Goal: Task Accomplishment & Management: Use online tool/utility

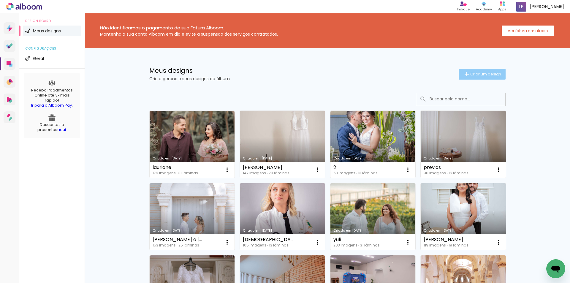
click at [481, 72] on span "Criar um design" at bounding box center [485, 74] width 31 height 4
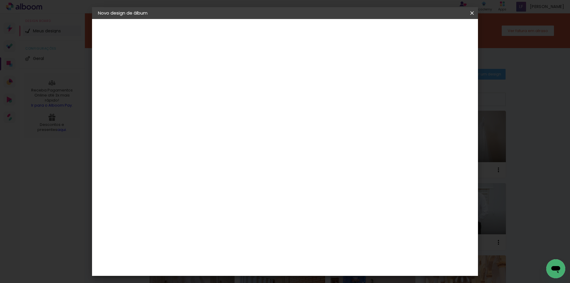
click at [195, 84] on div at bounding box center [195, 84] width 0 height 1
type input "2"
type paper-input "2"
click at [0, 0] on slot "Avançar" at bounding box center [0, 0] width 0 height 0
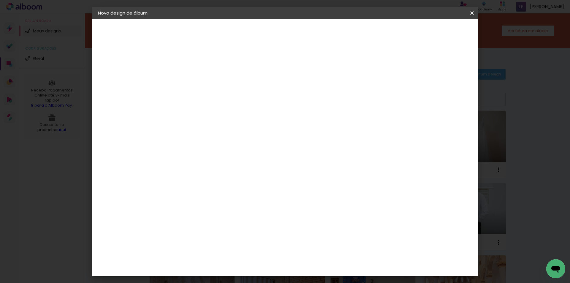
click at [0, 0] on slot "Tamanho Livre" at bounding box center [0, 0] width 0 height 0
click at [306, 35] on paper-button "Avançar" at bounding box center [291, 31] width 29 height 10
click at [179, 168] on input "30" at bounding box center [176, 168] width 15 height 9
type input "20"
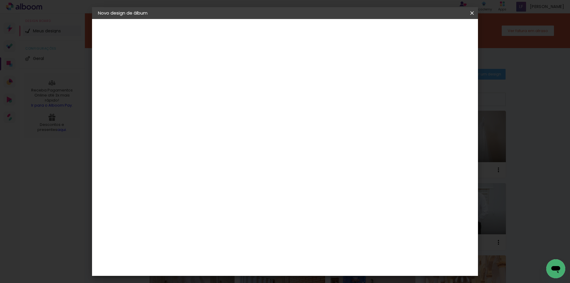
type paper-input "20"
click at [435, 33] on span "Iniciar design" at bounding box center [421, 31] width 27 height 4
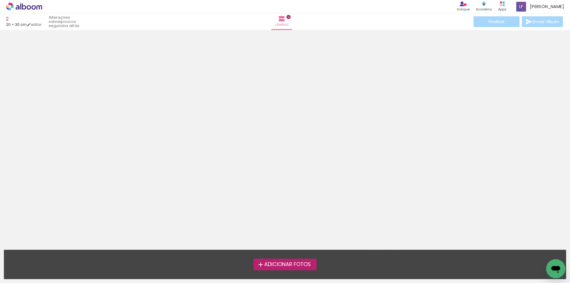
click at [287, 264] on span "Adicionar Fotos" at bounding box center [287, 264] width 47 height 5
click at [0, 0] on input "file" at bounding box center [0, 0] width 0 height 0
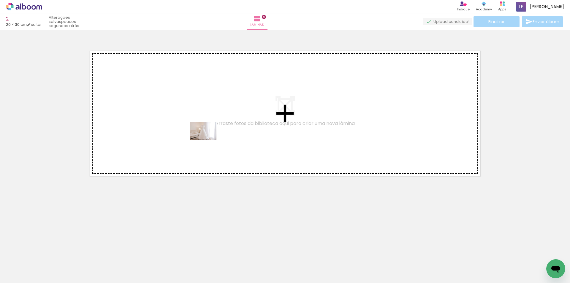
drag, startPoint x: 226, startPoint y: 268, endPoint x: 207, endPoint y: 140, distance: 129.8
click at [207, 140] on quentale-workspace at bounding box center [285, 141] width 570 height 283
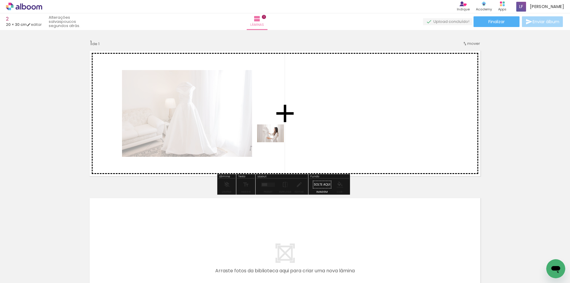
drag, startPoint x: 266, startPoint y: 266, endPoint x: 275, endPoint y: 142, distance: 124.3
click at [275, 142] on quentale-workspace at bounding box center [285, 141] width 570 height 283
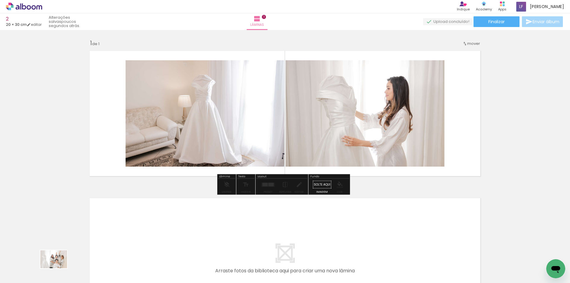
drag, startPoint x: 69, startPoint y: 268, endPoint x: 58, endPoint y: 268, distance: 10.4
click at [58, 268] on div at bounding box center [59, 263] width 29 height 20
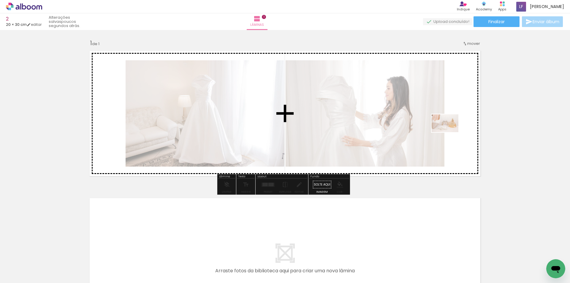
drag, startPoint x: 168, startPoint y: 269, endPoint x: 449, endPoint y: 132, distance: 312.9
click at [449, 132] on quentale-workspace at bounding box center [285, 141] width 570 height 283
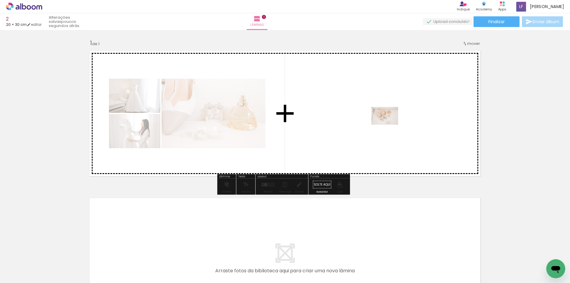
drag, startPoint x: 190, startPoint y: 266, endPoint x: 389, endPoint y: 125, distance: 244.3
click at [389, 125] on quentale-workspace at bounding box center [285, 141] width 570 height 283
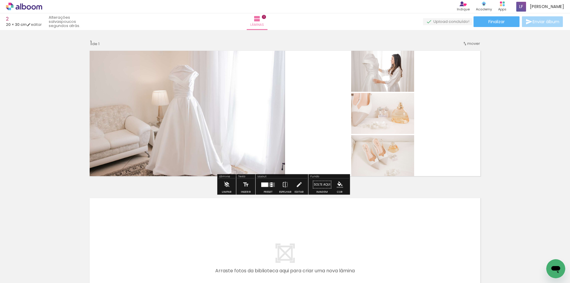
click at [268, 187] on div at bounding box center [268, 185] width 16 height 12
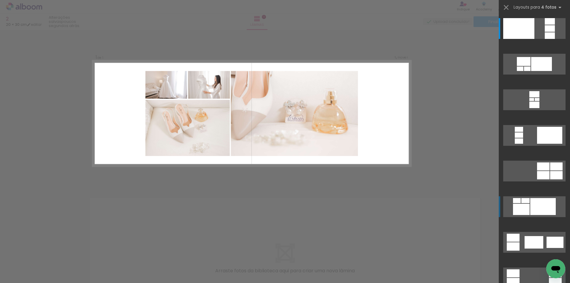
click at [530, 202] on div at bounding box center [543, 206] width 26 height 17
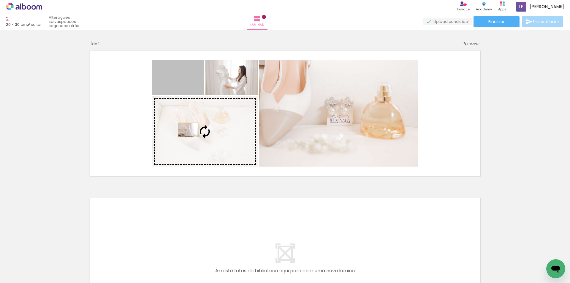
drag, startPoint x: 184, startPoint y: 82, endPoint x: 186, endPoint y: 130, distance: 47.8
click at [0, 0] on slot at bounding box center [0, 0] width 0 height 0
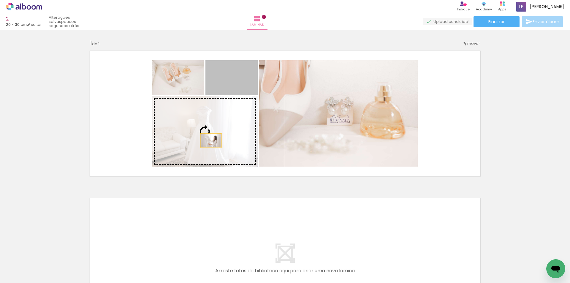
drag, startPoint x: 232, startPoint y: 80, endPoint x: 208, endPoint y: 140, distance: 64.3
click at [0, 0] on slot at bounding box center [0, 0] width 0 height 0
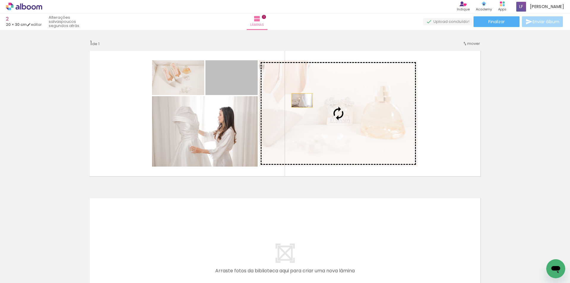
drag, startPoint x: 243, startPoint y: 86, endPoint x: 300, endPoint y: 100, distance: 58.2
click at [0, 0] on slot at bounding box center [0, 0] width 0 height 0
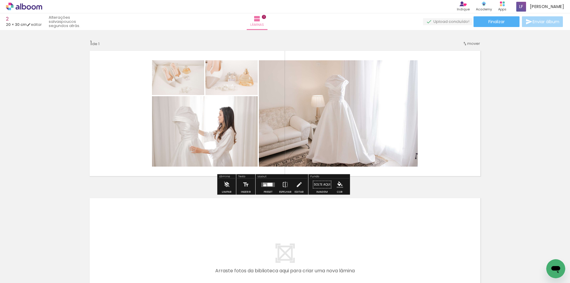
drag, startPoint x: 269, startPoint y: 183, endPoint x: 503, endPoint y: 156, distance: 235.3
click at [269, 183] on div at bounding box center [269, 184] width 5 height 4
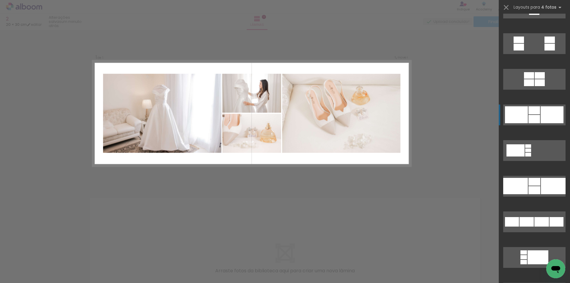
scroll to position [742, 0]
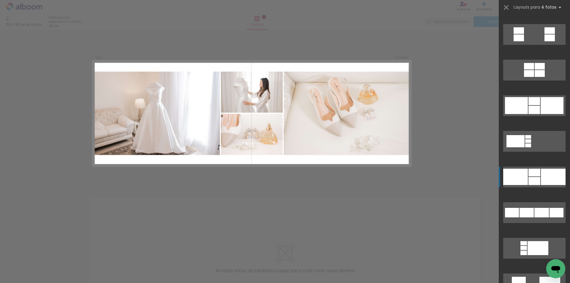
click at [523, 171] on div at bounding box center [515, 177] width 25 height 16
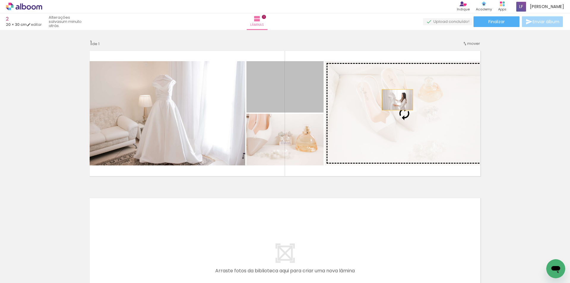
drag, startPoint x: 298, startPoint y: 86, endPoint x: 395, endPoint y: 100, distance: 98.0
click at [0, 0] on slot at bounding box center [0, 0] width 0 height 0
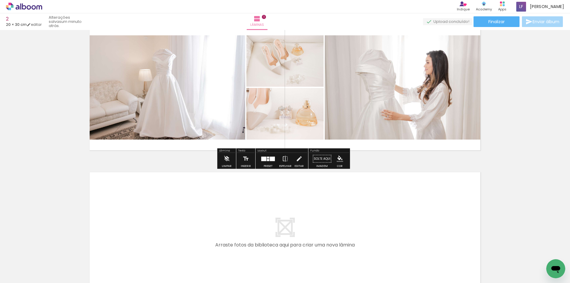
scroll to position [102, 0]
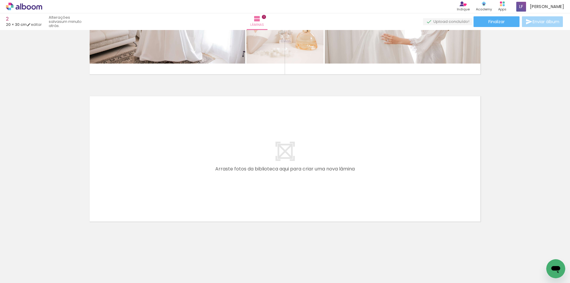
click at [27, 275] on span "Adicionar Fotos" at bounding box center [21, 274] width 18 height 7
click at [0, 0] on input "file" at bounding box center [0, 0] width 0 height 0
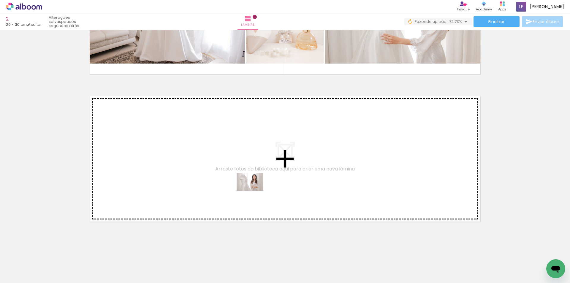
drag, startPoint x: 322, startPoint y: 263, endPoint x: 254, endPoint y: 190, distance: 98.7
click at [254, 190] on quentale-workspace at bounding box center [285, 141] width 570 height 283
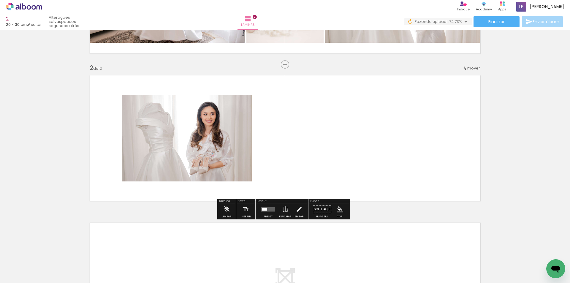
scroll to position [123, 0]
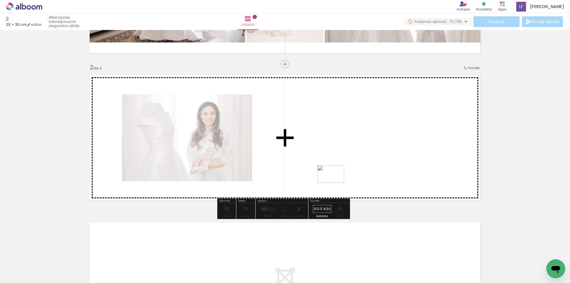
drag, startPoint x: 362, startPoint y: 270, endPoint x: 335, endPoint y: 183, distance: 91.0
click at [335, 183] on quentale-workspace at bounding box center [285, 141] width 570 height 283
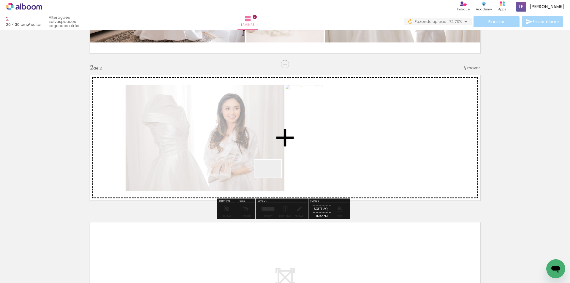
drag, startPoint x: 293, startPoint y: 241, endPoint x: 272, endPoint y: 177, distance: 67.6
click at [272, 177] on quentale-workspace at bounding box center [285, 141] width 570 height 283
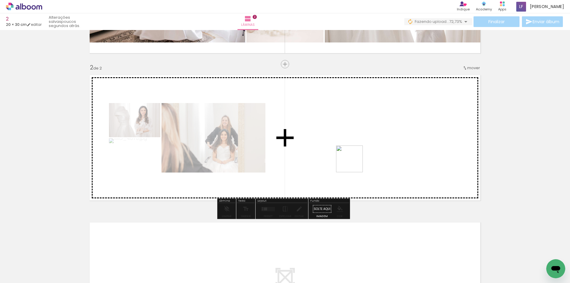
drag, startPoint x: 391, startPoint y: 267, endPoint x: 338, endPoint y: 80, distance: 193.9
click at [338, 80] on quentale-workspace at bounding box center [285, 141] width 570 height 283
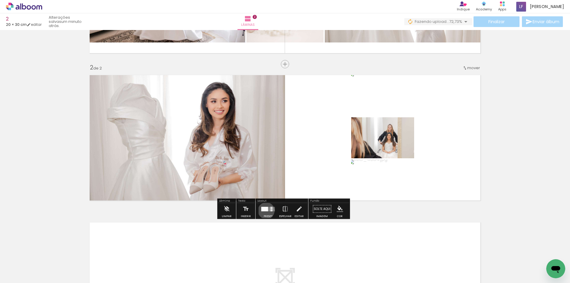
click at [265, 210] on div at bounding box center [264, 208] width 7 height 4
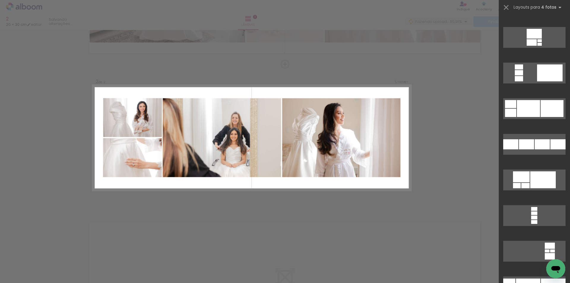
scroll to position [2492, 0]
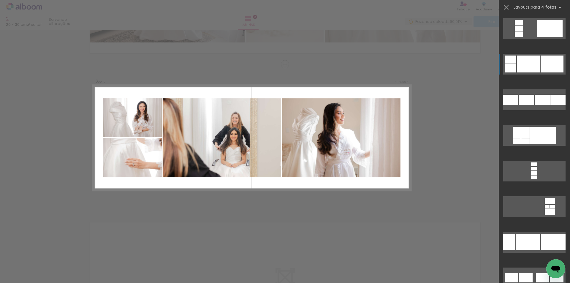
click at [523, 66] on div at bounding box center [528, 63] width 23 height 17
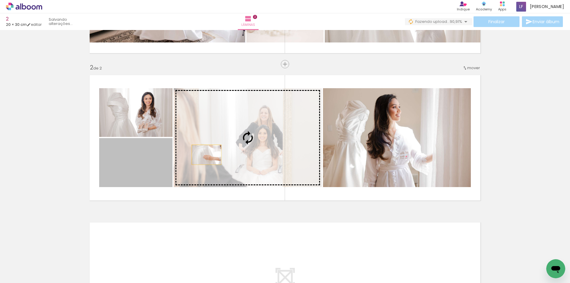
drag, startPoint x: 145, startPoint y: 159, endPoint x: 246, endPoint y: 152, distance: 101.1
click at [0, 0] on slot at bounding box center [0, 0] width 0 height 0
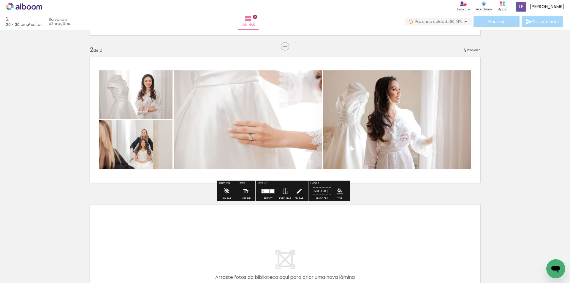
scroll to position [249, 0]
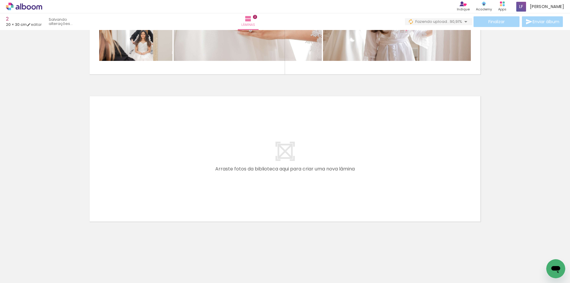
click at [20, 273] on span "Adicionar Fotos" at bounding box center [21, 274] width 18 height 7
click at [0, 0] on input "file" at bounding box center [0, 0] width 0 height 0
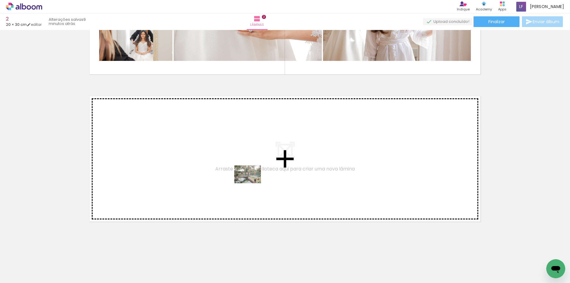
drag, startPoint x: 428, startPoint y: 265, endPoint x: 252, endPoint y: 183, distance: 193.8
click at [252, 183] on quentale-workspace at bounding box center [285, 141] width 570 height 283
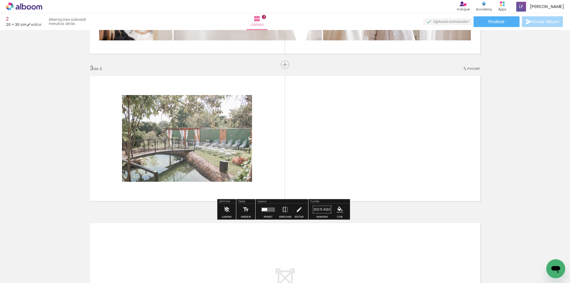
scroll to position [270, 0]
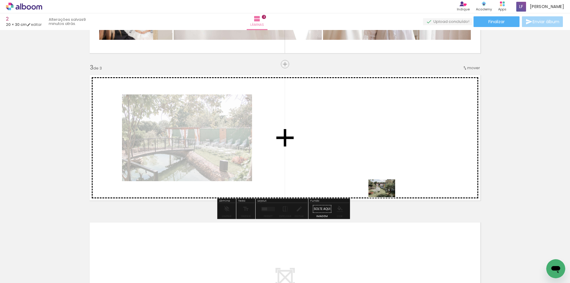
drag, startPoint x: 460, startPoint y: 261, endPoint x: 386, endPoint y: 197, distance: 97.8
click at [386, 197] on quentale-workspace at bounding box center [285, 141] width 570 height 283
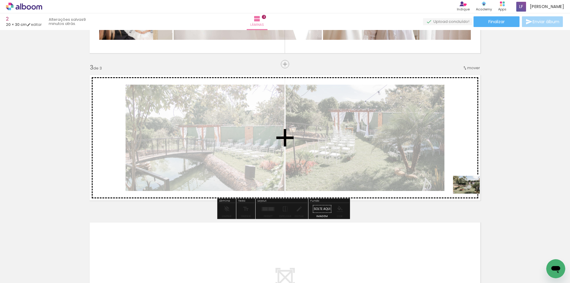
drag, startPoint x: 490, startPoint y: 260, endPoint x: 471, endPoint y: 193, distance: 70.1
click at [471, 193] on quentale-workspace at bounding box center [285, 141] width 570 height 283
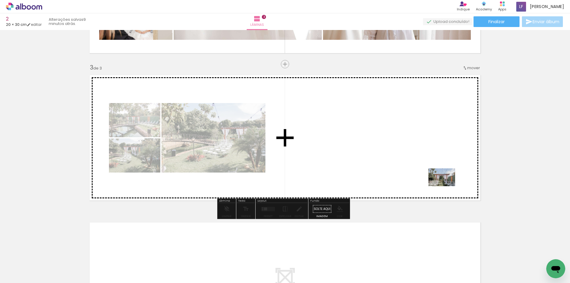
drag, startPoint x: 525, startPoint y: 265, endPoint x: 446, endPoint y: 186, distance: 111.6
click at [446, 186] on quentale-workspace at bounding box center [285, 141] width 570 height 283
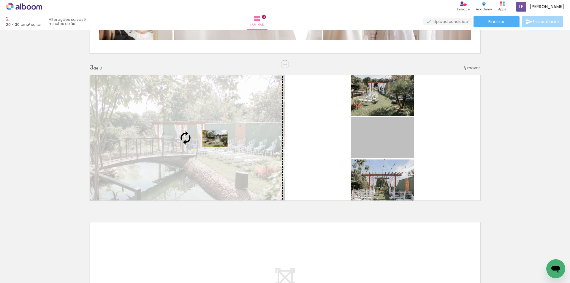
drag, startPoint x: 392, startPoint y: 144, endPoint x: 190, endPoint y: 136, distance: 202.8
click at [0, 0] on slot at bounding box center [0, 0] width 0 height 0
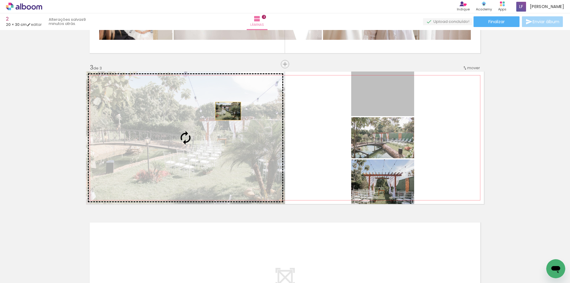
drag, startPoint x: 382, startPoint y: 99, endPoint x: 211, endPoint y: 112, distance: 170.8
click at [0, 0] on slot at bounding box center [0, 0] width 0 height 0
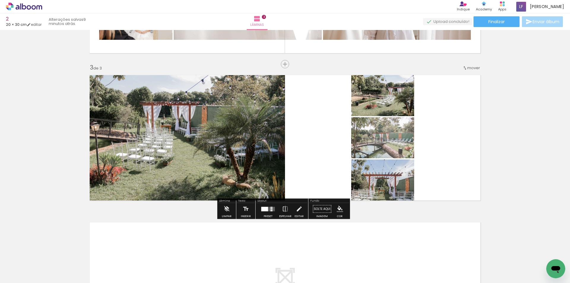
click at [270, 213] on div at bounding box center [268, 209] width 16 height 12
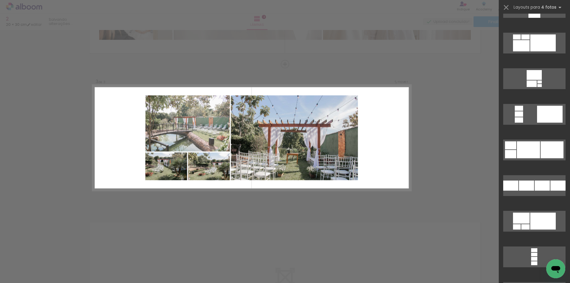
scroll to position [2462, 0]
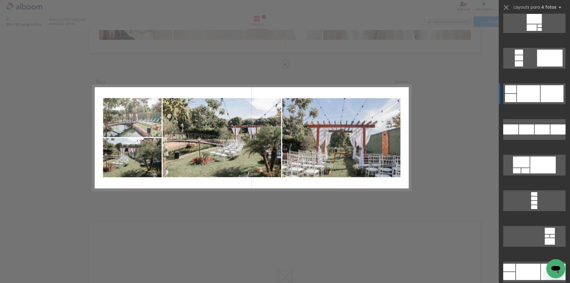
click at [530, 101] on div at bounding box center [528, 93] width 23 height 17
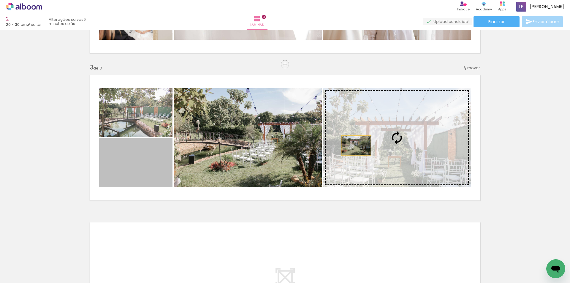
drag, startPoint x: 137, startPoint y: 159, endPoint x: 354, endPoint y: 145, distance: 217.0
click at [0, 0] on slot at bounding box center [0, 0] width 0 height 0
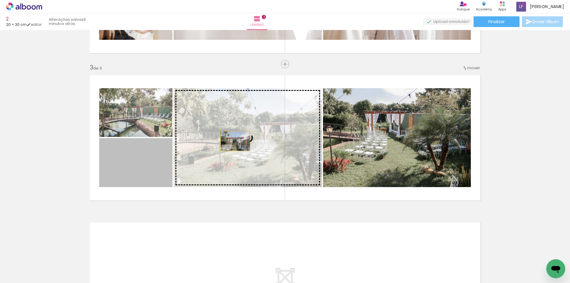
drag, startPoint x: 136, startPoint y: 163, endPoint x: 233, endPoint y: 141, distance: 98.9
click at [0, 0] on slot at bounding box center [0, 0] width 0 height 0
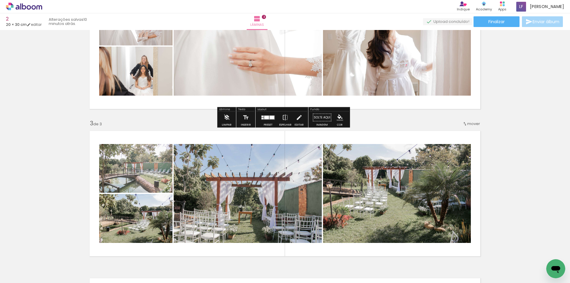
scroll to position [277, 0]
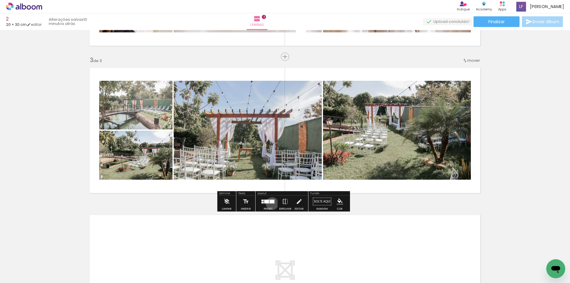
click at [271, 203] on quentale-layouter at bounding box center [268, 201] width 14 height 4
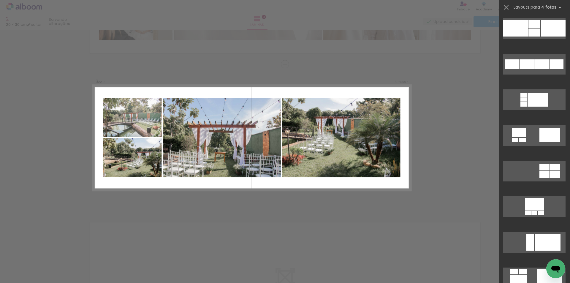
scroll to position [801, 0]
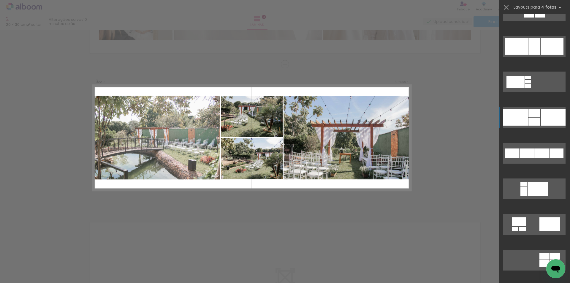
click at [533, 124] on div at bounding box center [534, 121] width 12 height 8
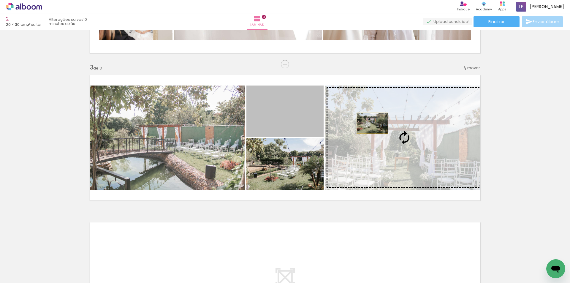
drag, startPoint x: 296, startPoint y: 119, endPoint x: 399, endPoint y: 128, distance: 104.0
click at [0, 0] on slot at bounding box center [0, 0] width 0 height 0
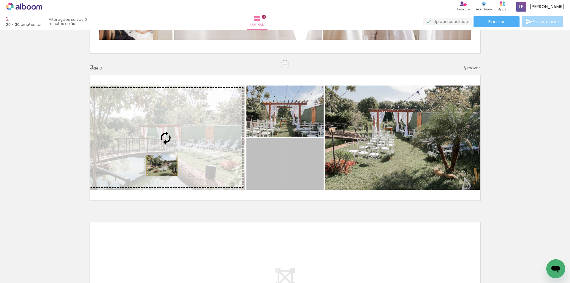
drag, startPoint x: 294, startPoint y: 170, endPoint x: 160, endPoint y: 165, distance: 134.2
click at [0, 0] on slot at bounding box center [0, 0] width 0 height 0
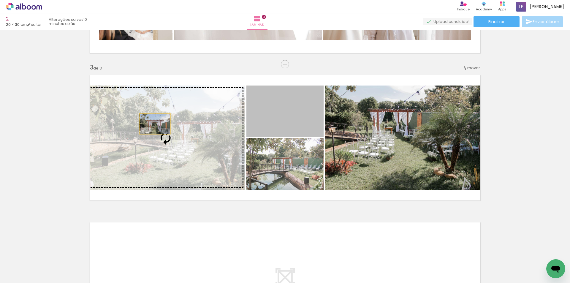
drag, startPoint x: 280, startPoint y: 116, endPoint x: 152, endPoint y: 124, distance: 127.8
click at [0, 0] on slot at bounding box center [0, 0] width 0 height 0
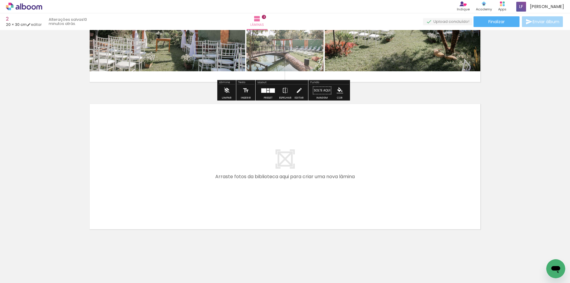
scroll to position [396, 0]
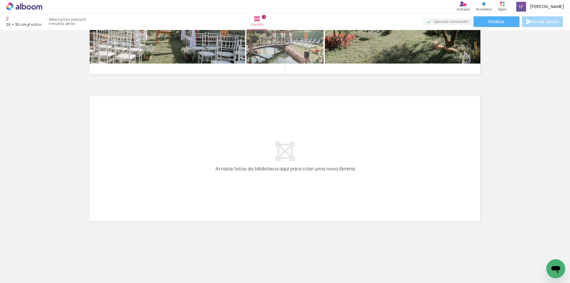
click at [22, 277] on span "Adicionar Fotos" at bounding box center [21, 274] width 18 height 7
click at [0, 0] on input "file" at bounding box center [0, 0] width 0 height 0
click at [18, 271] on div "Biblioteca 15 fotos Todas as fotos Não utilizadas Adicionar Fotos" at bounding box center [18, 264] width 37 height 29
click at [18, 271] on span "Adicionar Fotos" at bounding box center [21, 274] width 18 height 7
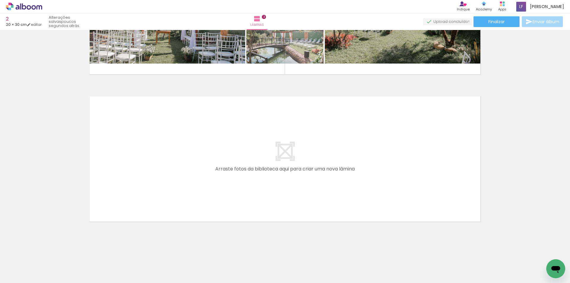
click at [0, 0] on input "file" at bounding box center [0, 0] width 0 height 0
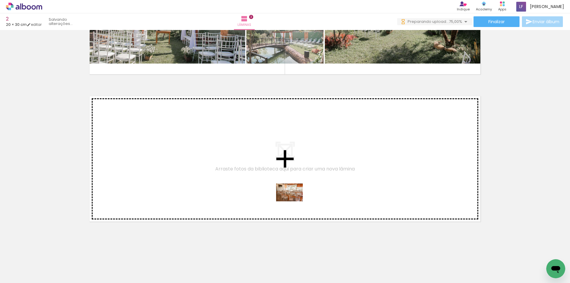
drag, startPoint x: 417, startPoint y: 267, endPoint x: 294, endPoint y: 201, distance: 139.6
click at [294, 201] on quentale-workspace at bounding box center [285, 141] width 570 height 283
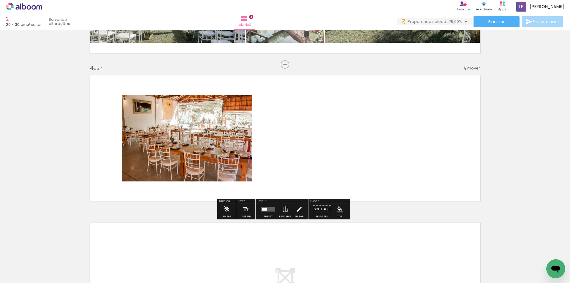
scroll to position [417, 0]
drag, startPoint x: 434, startPoint y: 241, endPoint x: 316, endPoint y: 119, distance: 169.1
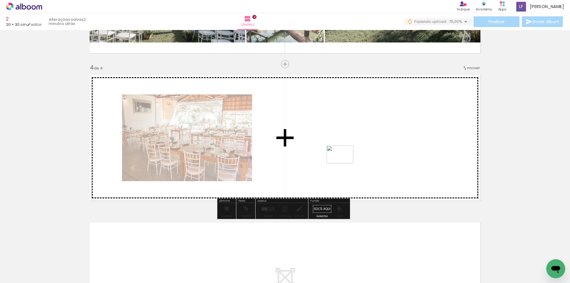
drag, startPoint x: 447, startPoint y: 266, endPoint x: 344, endPoint y: 163, distance: 145.6
click at [344, 163] on quentale-workspace at bounding box center [285, 141] width 570 height 283
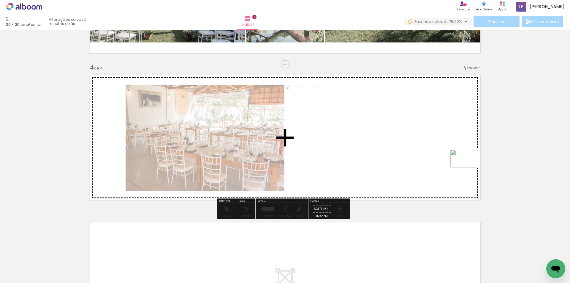
drag, startPoint x: 478, startPoint y: 220, endPoint x: 468, endPoint y: 167, distance: 53.7
click at [468, 167] on quentale-workspace at bounding box center [285, 141] width 570 height 283
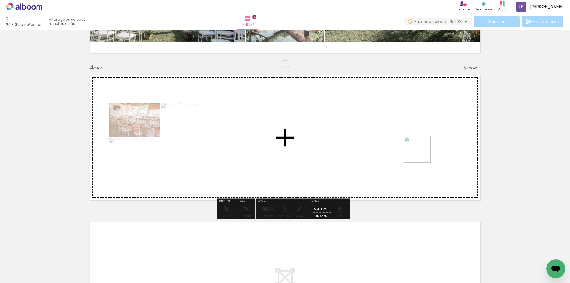
drag, startPoint x: 511, startPoint y: 260, endPoint x: 362, endPoint y: 103, distance: 216.2
click at [362, 103] on quentale-workspace at bounding box center [285, 141] width 570 height 283
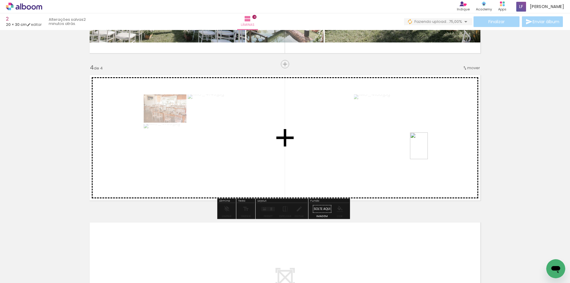
drag, startPoint x: 541, startPoint y: 262, endPoint x: 428, endPoint y: 150, distance: 159.2
click at [428, 150] on quentale-workspace at bounding box center [285, 141] width 570 height 283
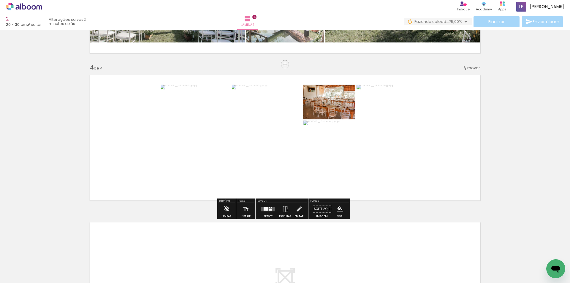
click at [269, 209] on div at bounding box center [270, 209] width 3 height 2
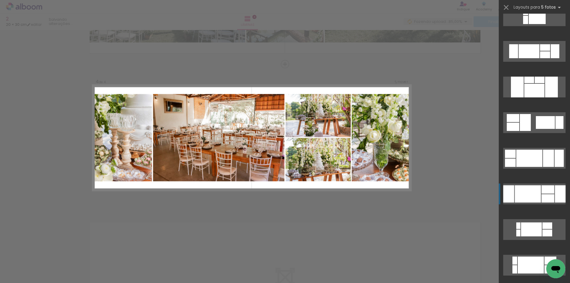
scroll to position [267, 0]
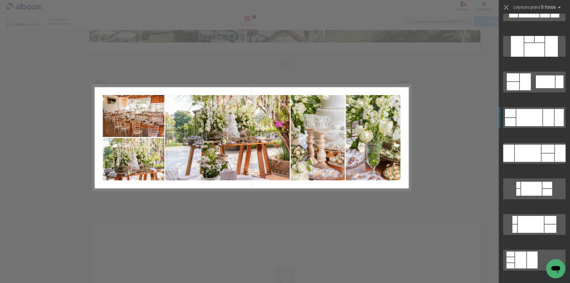
click at [528, 117] on div at bounding box center [529, 117] width 26 height 17
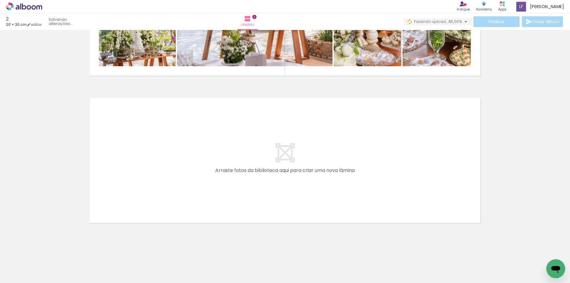
scroll to position [543, 0]
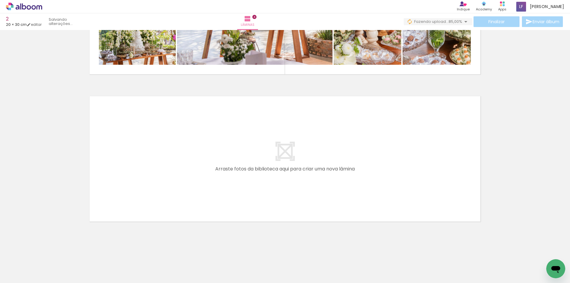
click at [21, 279] on paper-button "Adicionar Fotos" at bounding box center [18, 274] width 29 height 9
click at [0, 0] on input "file" at bounding box center [0, 0] width 0 height 0
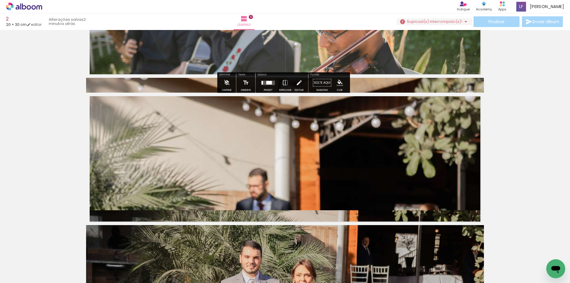
scroll to position [750, 0]
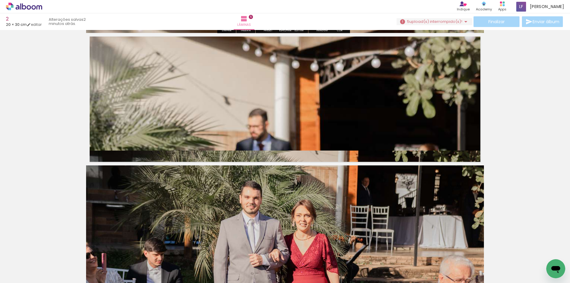
click at [338, 123] on quentale-photo at bounding box center [285, 84] width 398 height 132
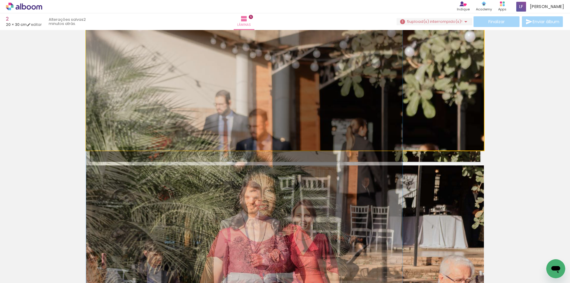
click at [338, 123] on quentale-photo at bounding box center [285, 84] width 398 height 132
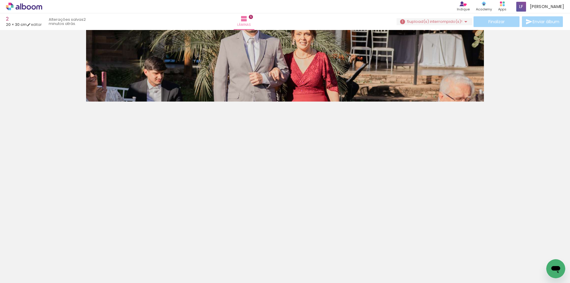
scroll to position [783, 0]
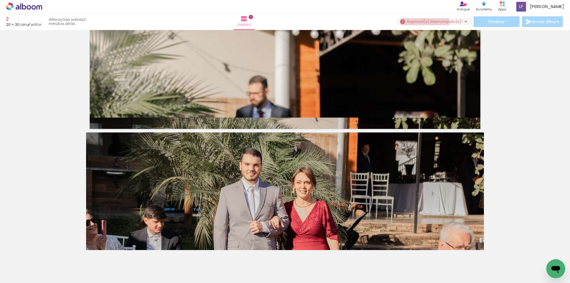
drag, startPoint x: 422, startPoint y: 23, endPoint x: 418, endPoint y: 25, distance: 4.5
click at [418, 25] on paper-button "5 upload(s) interrompido(s)! 84,00%" at bounding box center [434, 21] width 76 height 7
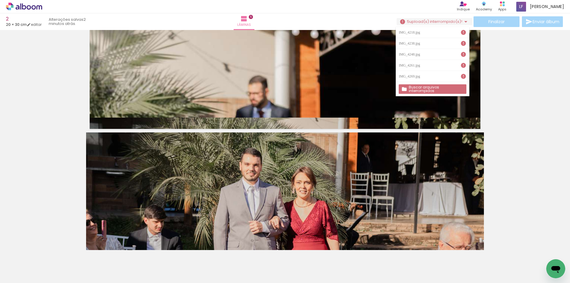
click at [328, 99] on quentale-photo at bounding box center [285, 51] width 398 height 132
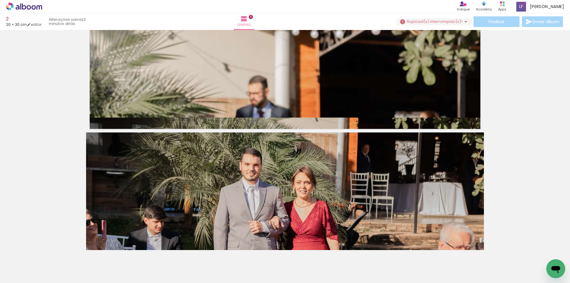
drag, startPoint x: 328, startPoint y: 97, endPoint x: 312, endPoint y: 95, distance: 15.6
click at [313, 95] on quentale-photo at bounding box center [285, 51] width 398 height 132
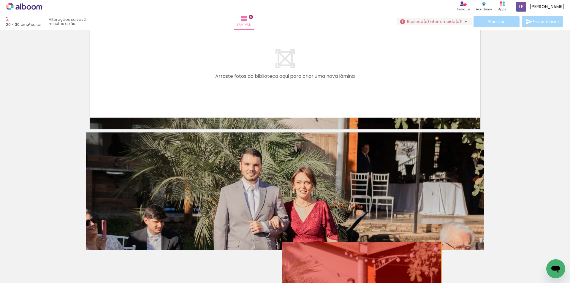
drag, startPoint x: 295, startPoint y: 87, endPoint x: 359, endPoint y: 268, distance: 191.9
click at [359, 268] on quentale-workspace at bounding box center [285, 141] width 570 height 283
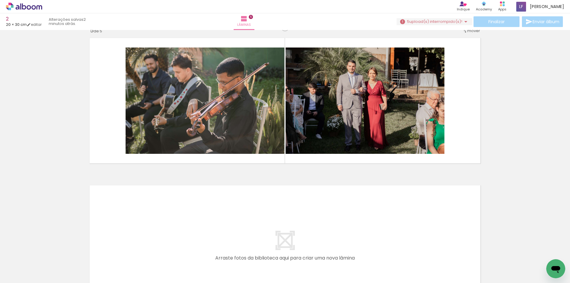
scroll to position [0, 312]
click at [49, 258] on iron-horizontal-list at bounding box center [43, 264] width 12 height 37
click at [49, 259] on iron-horizontal-list at bounding box center [43, 264] width 12 height 37
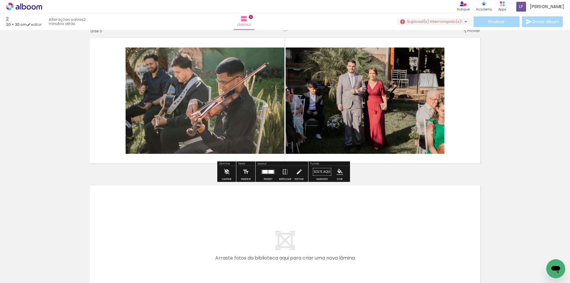
click at [462, 21] on iron-icon at bounding box center [465, 21] width 7 height 7
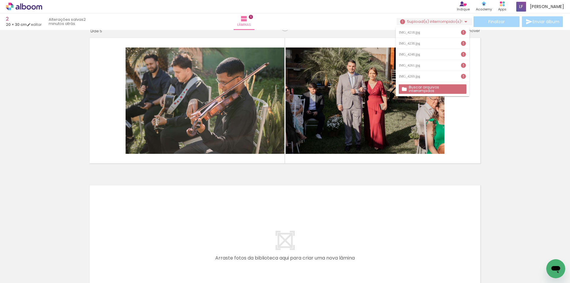
click at [404, 31] on div "IMG_4218.jpg" at bounding box center [409, 33] width 23 height 4
click at [0, 0] on slot "Buscar arquivos interrompidos" at bounding box center [0, 0] width 0 height 0
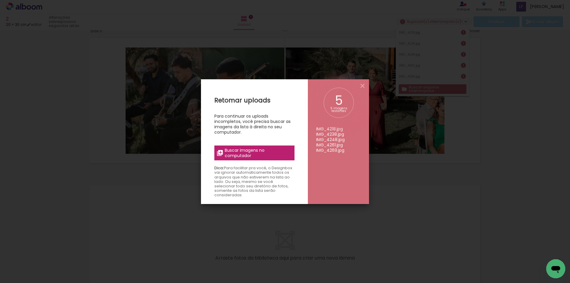
click at [265, 152] on span "Buscar imagens no computador" at bounding box center [258, 152] width 66 height 11
click at [0, 0] on input "file" at bounding box center [0, 0] width 0 height 0
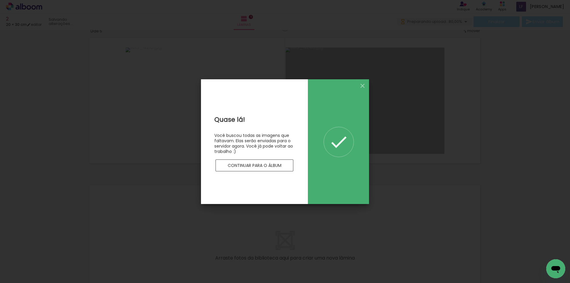
scroll to position [0, 0]
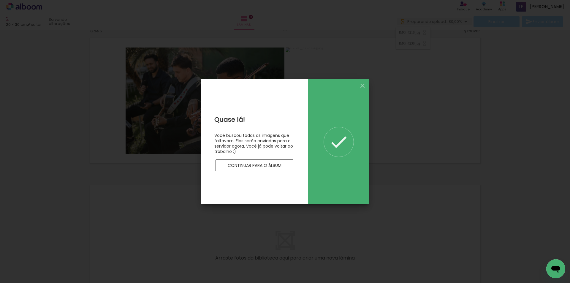
click at [0, 0] on slot "Continuar para o álbum" at bounding box center [0, 0] width 0 height 0
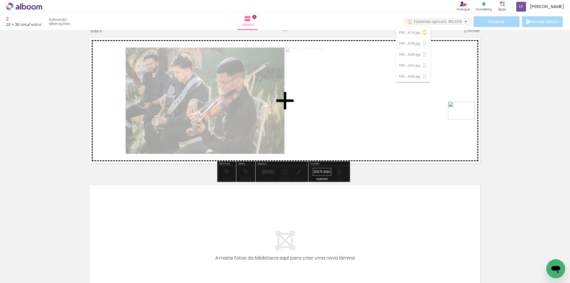
drag, startPoint x: 517, startPoint y: 266, endPoint x: 466, endPoint y: 119, distance: 155.0
click at [466, 119] on quentale-workspace at bounding box center [285, 141] width 570 height 283
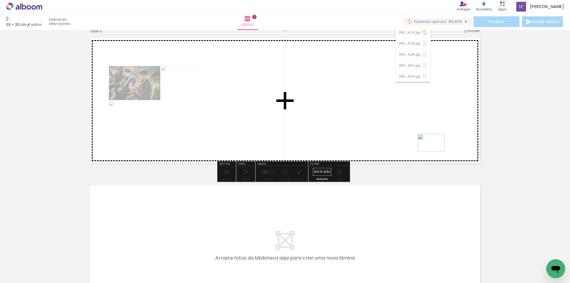
drag, startPoint x: 537, startPoint y: 256, endPoint x: 435, endPoint y: 146, distance: 150.3
click at [435, 146] on quentale-workspace at bounding box center [285, 141] width 570 height 283
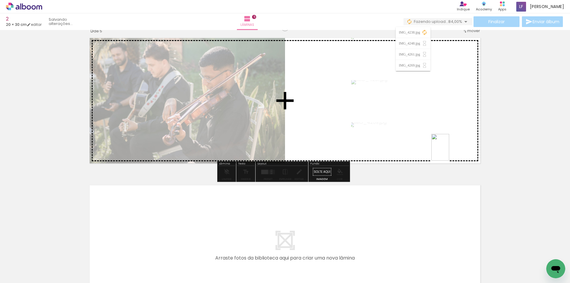
drag, startPoint x: 451, startPoint y: 262, endPoint x: 449, endPoint y: 152, distance: 110.7
click at [449, 152] on quentale-workspace at bounding box center [285, 141] width 570 height 283
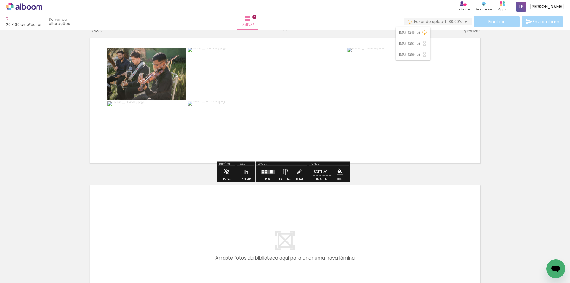
click at [270, 171] on div at bounding box center [271, 172] width 2 height 4
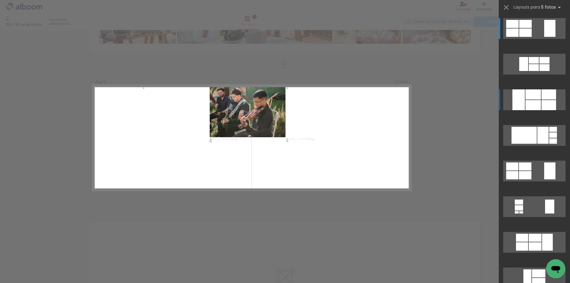
scroll to position [564, 0]
click at [525, 96] on div at bounding box center [532, 94] width 15 height 10
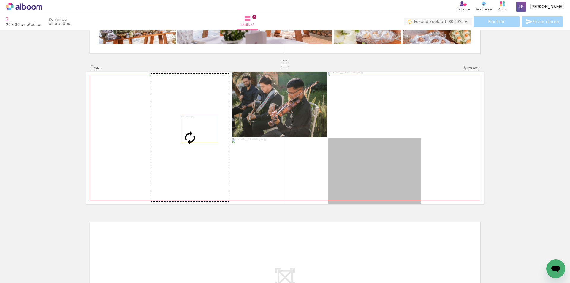
drag, startPoint x: 372, startPoint y: 163, endPoint x: 197, endPoint y: 129, distance: 177.8
click at [0, 0] on slot at bounding box center [0, 0] width 0 height 0
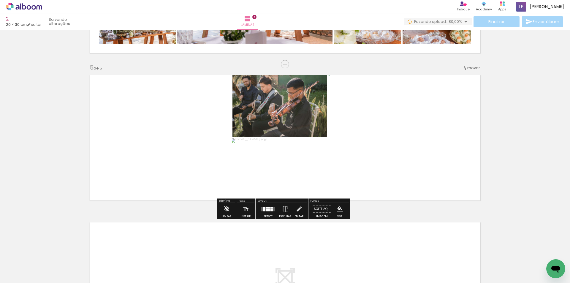
click at [266, 209] on div at bounding box center [268, 210] width 4 height 2
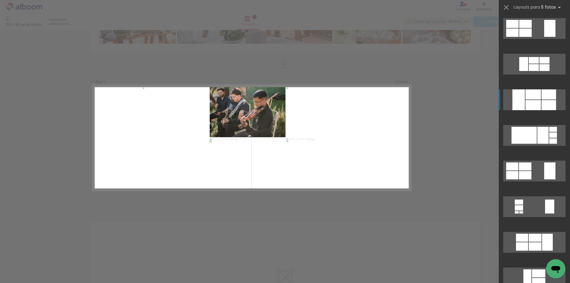
scroll to position [71, 0]
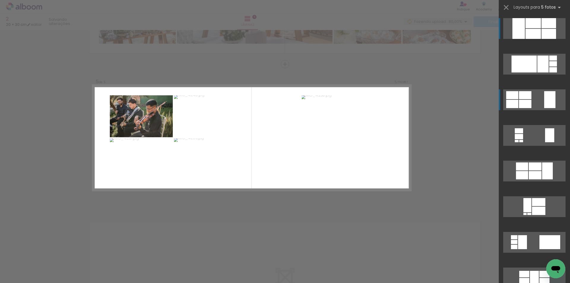
click at [544, 94] on div at bounding box center [549, 99] width 11 height 17
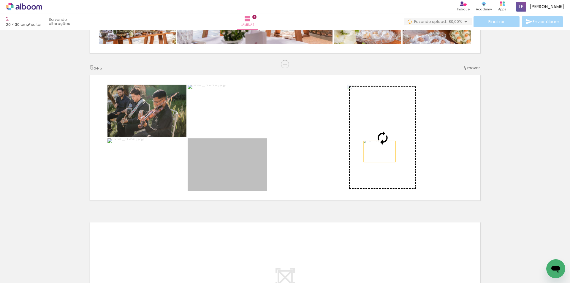
drag, startPoint x: 231, startPoint y: 156, endPoint x: 377, endPoint y: 151, distance: 145.7
click at [0, 0] on slot at bounding box center [0, 0] width 0 height 0
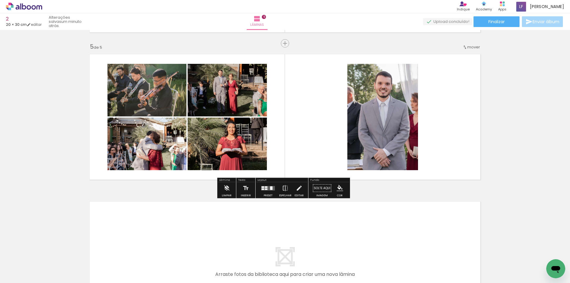
scroll to position [572, 0]
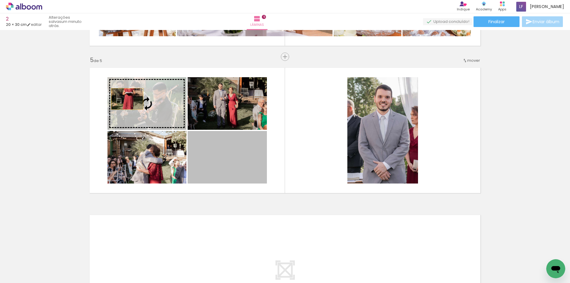
drag, startPoint x: 247, startPoint y: 153, endPoint x: 125, endPoint y: 99, distance: 133.2
click at [0, 0] on slot at bounding box center [0, 0] width 0 height 0
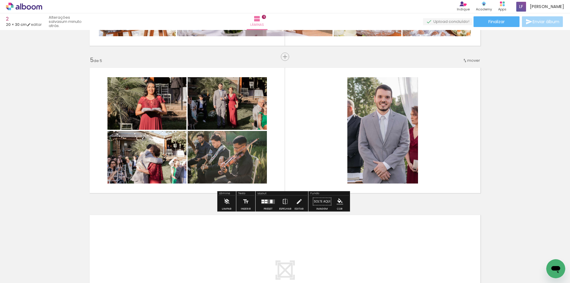
click at [263, 201] on div at bounding box center [262, 201] width 3 height 1
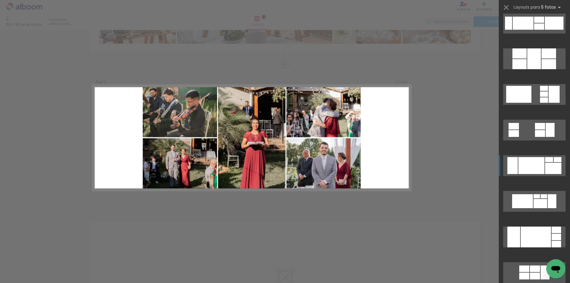
scroll to position [469, 0]
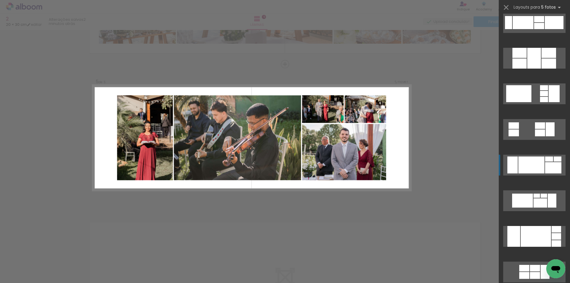
click at [537, 161] on div at bounding box center [531, 164] width 26 height 17
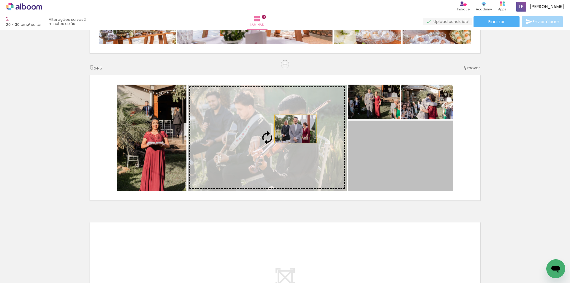
drag, startPoint x: 424, startPoint y: 153, endPoint x: 293, endPoint y: 129, distance: 133.4
click at [0, 0] on slot at bounding box center [0, 0] width 0 height 0
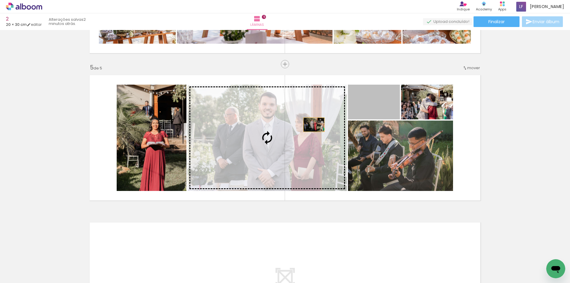
drag, startPoint x: 371, startPoint y: 109, endPoint x: 282, endPoint y: 126, distance: 90.1
click at [0, 0] on slot at bounding box center [0, 0] width 0 height 0
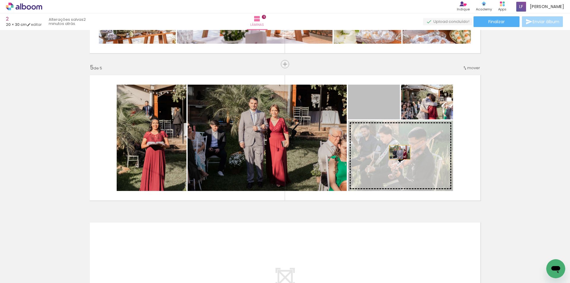
drag, startPoint x: 386, startPoint y: 111, endPoint x: 398, endPoint y: 155, distance: 46.1
click at [0, 0] on slot at bounding box center [0, 0] width 0 height 0
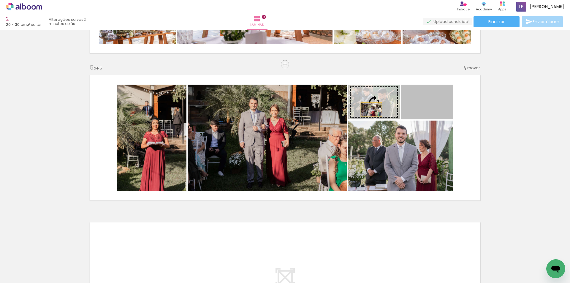
drag, startPoint x: 438, startPoint y: 115, endPoint x: 369, endPoint y: 109, distance: 69.0
click at [0, 0] on slot at bounding box center [0, 0] width 0 height 0
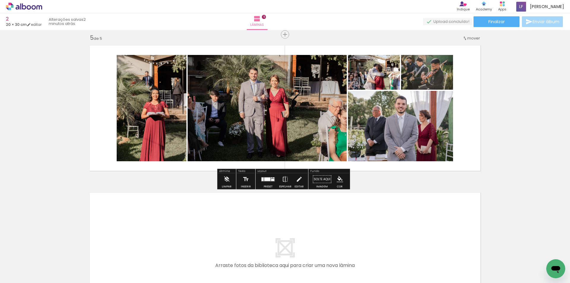
scroll to position [690, 0]
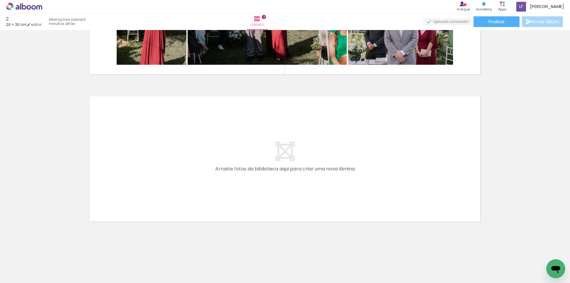
click at [31, 274] on paper-button "Adicionar Fotos" at bounding box center [18, 274] width 29 height 9
click at [0, 0] on input "file" at bounding box center [0, 0] width 0 height 0
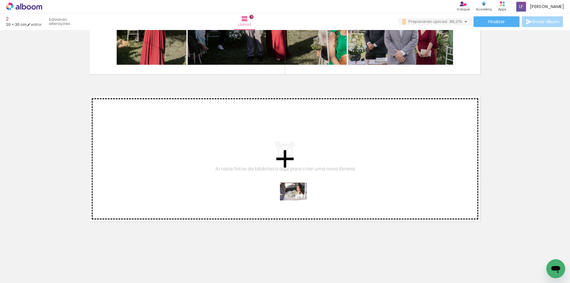
drag, startPoint x: 445, startPoint y: 266, endPoint x: 274, endPoint y: 198, distance: 184.5
click at [274, 198] on quentale-workspace at bounding box center [285, 141] width 570 height 283
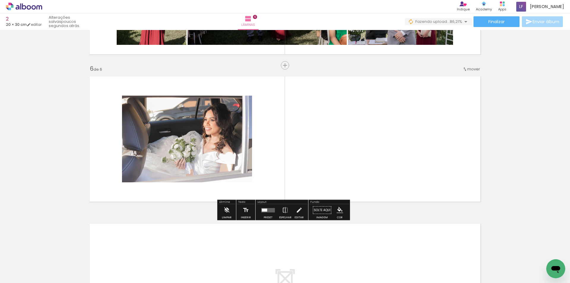
scroll to position [711, 0]
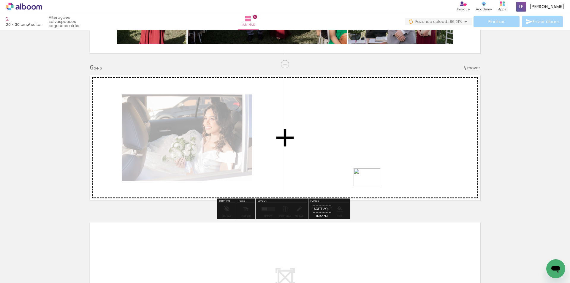
drag, startPoint x: 482, startPoint y: 267, endPoint x: 371, endPoint y: 186, distance: 137.1
click at [371, 186] on quentale-workspace at bounding box center [285, 141] width 570 height 283
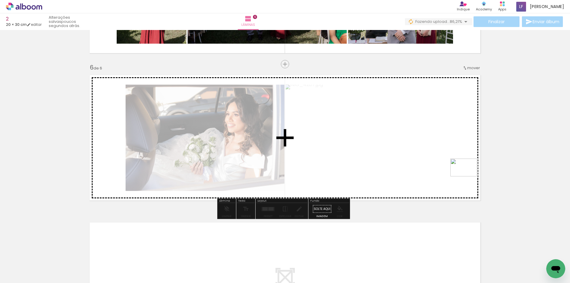
drag, startPoint x: 513, startPoint y: 268, endPoint x: 468, endPoint y: 179, distance: 99.5
click at [468, 176] on quentale-workspace at bounding box center [285, 141] width 570 height 283
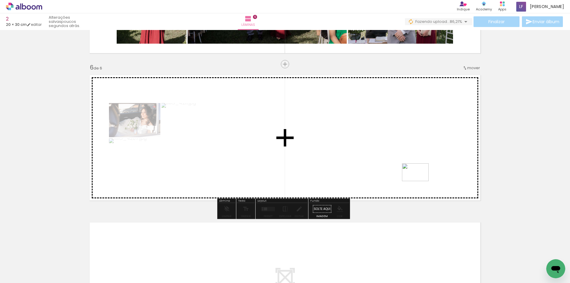
drag, startPoint x: 536, startPoint y: 260, endPoint x: 420, endPoint y: 181, distance: 141.2
click at [420, 181] on quentale-workspace at bounding box center [285, 141] width 570 height 283
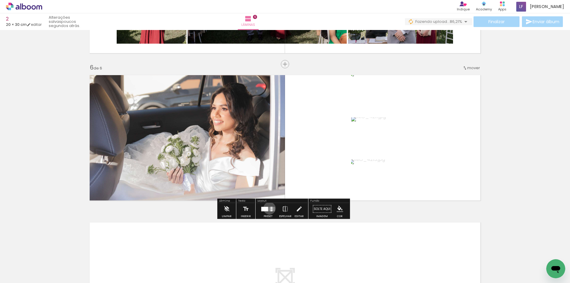
click at [268, 208] on quentale-layouter at bounding box center [268, 208] width 14 height 4
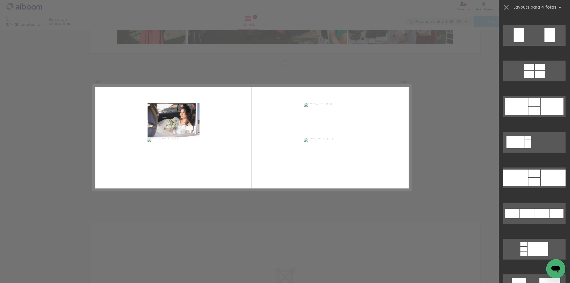
scroll to position [742, 0]
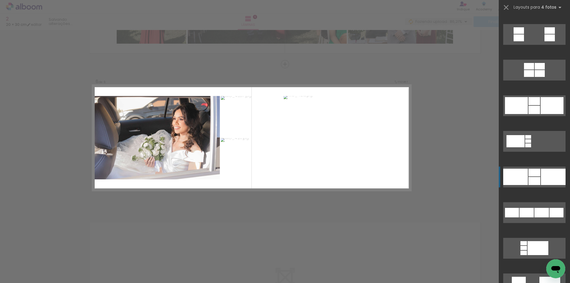
click at [541, 174] on div at bounding box center [553, 177] width 25 height 16
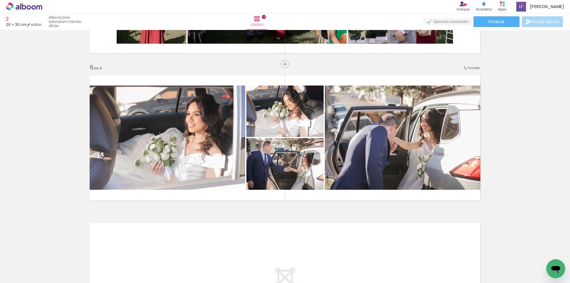
click at [23, 274] on span "Adicionar Fotos" at bounding box center [21, 274] width 18 height 7
click at [0, 0] on input "file" at bounding box center [0, 0] width 0 height 0
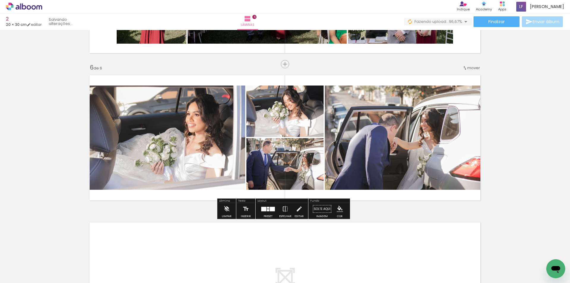
drag, startPoint x: 489, startPoint y: 207, endPoint x: 433, endPoint y: 187, distance: 58.9
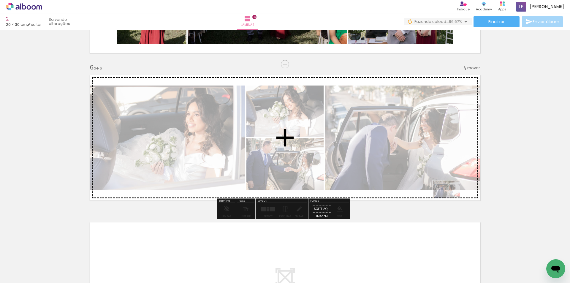
drag, startPoint x: 491, startPoint y: 244, endPoint x: 450, endPoint y: 198, distance: 61.2
click at [450, 198] on quentale-workspace at bounding box center [285, 141] width 570 height 283
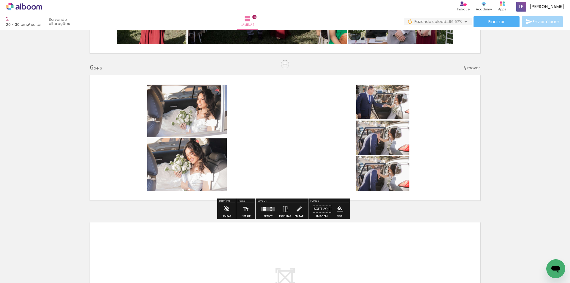
click at [269, 208] on quentale-layouter at bounding box center [268, 208] width 14 height 4
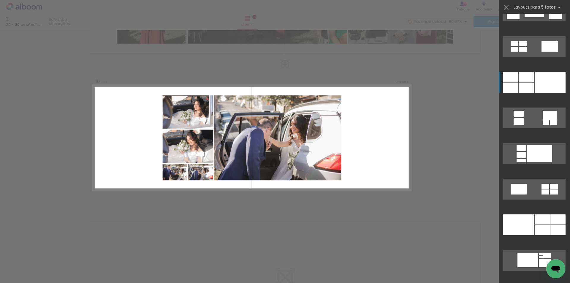
scroll to position [979, 0]
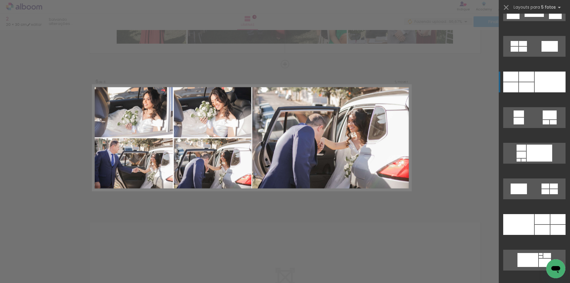
click at [538, 87] on div at bounding box center [549, 82] width 31 height 21
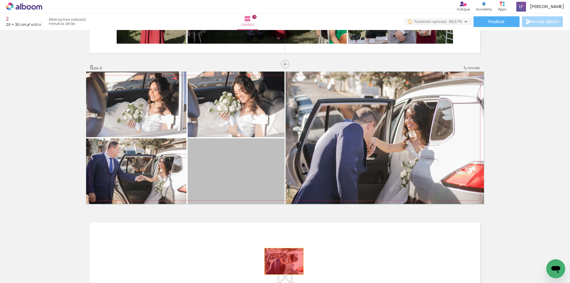
drag, startPoint x: 233, startPoint y: 164, endPoint x: 282, endPoint y: 261, distance: 108.4
click at [282, 261] on quentale-workspace at bounding box center [285, 141] width 570 height 283
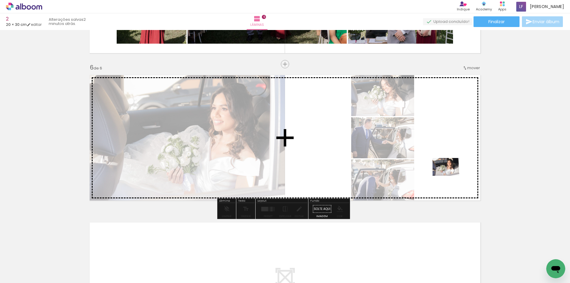
drag, startPoint x: 541, startPoint y: 262, endPoint x: 450, endPoint y: 176, distance: 125.3
click at [450, 176] on quentale-workspace at bounding box center [285, 141] width 570 height 283
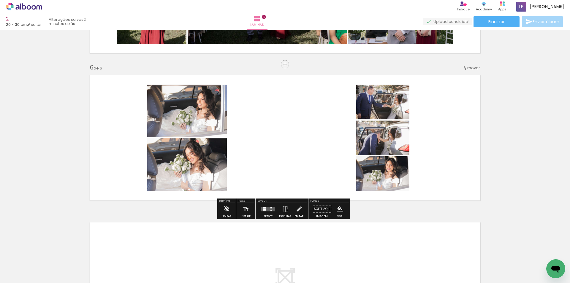
click at [266, 209] on quentale-layouter at bounding box center [268, 208] width 14 height 4
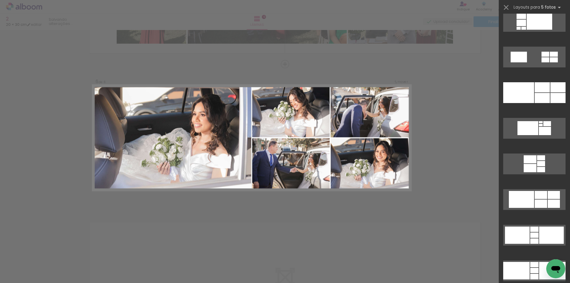
scroll to position [1127, 0]
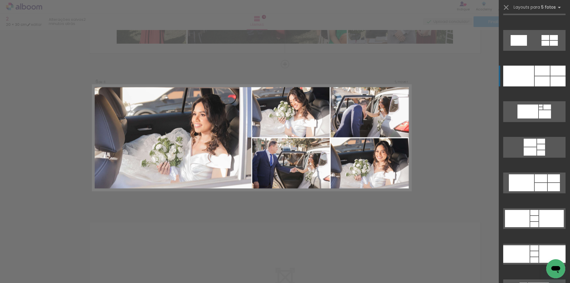
click at [543, 76] on quentale-layouter at bounding box center [534, 76] width 62 height 21
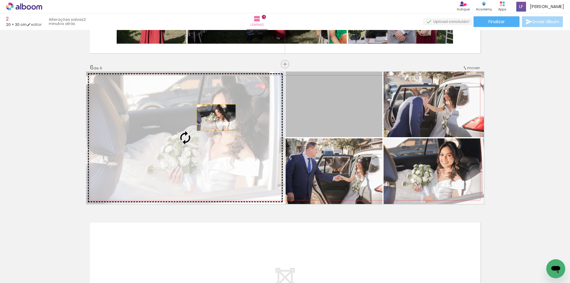
drag, startPoint x: 349, startPoint y: 113, endPoint x: 214, endPoint y: 117, distance: 135.1
click at [0, 0] on slot at bounding box center [0, 0] width 0 height 0
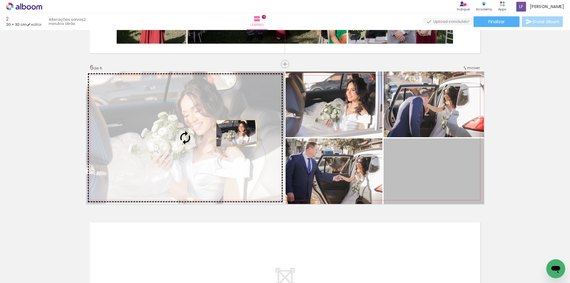
drag, startPoint x: 447, startPoint y: 169, endPoint x: 234, endPoint y: 133, distance: 216.1
click at [0, 0] on slot at bounding box center [0, 0] width 0 height 0
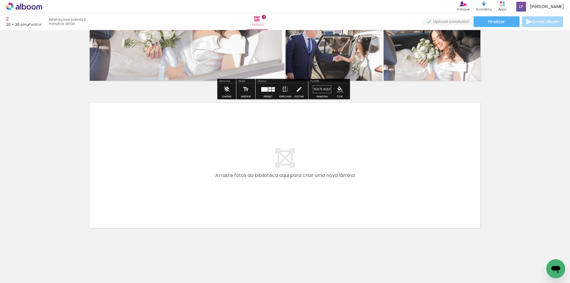
scroll to position [838, 0]
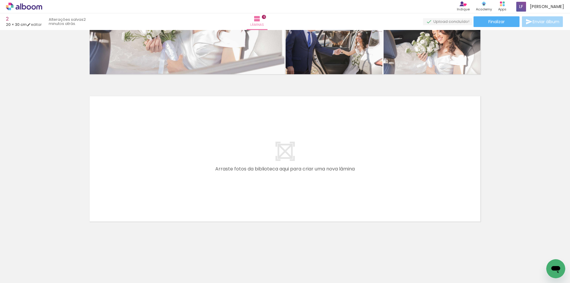
click at [0, 279] on div "Biblioteca 30 fotos Todas as fotos Não utilizadas Adicionar Fotos" at bounding box center [0, 264] width 0 height 37
click at [28, 277] on span "Adicionar Fotos" at bounding box center [21, 274] width 18 height 7
click at [0, 0] on input "file" at bounding box center [0, 0] width 0 height 0
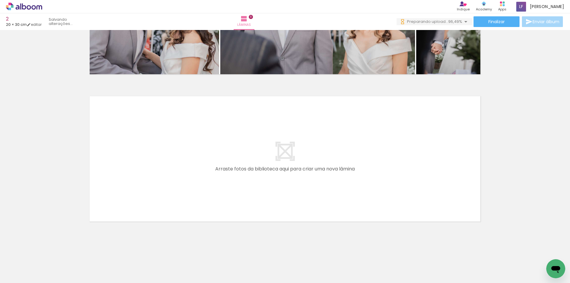
scroll to position [0, 1441]
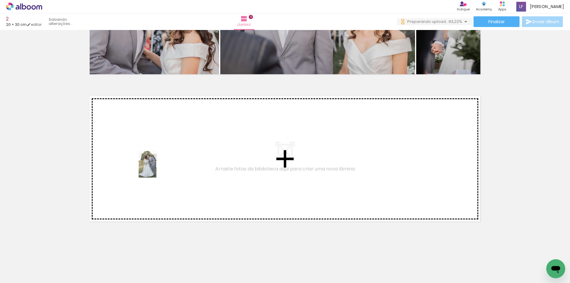
drag, startPoint x: 449, startPoint y: 264, endPoint x: 166, endPoint y: 167, distance: 299.0
click at [166, 167] on quentale-workspace at bounding box center [285, 141] width 570 height 283
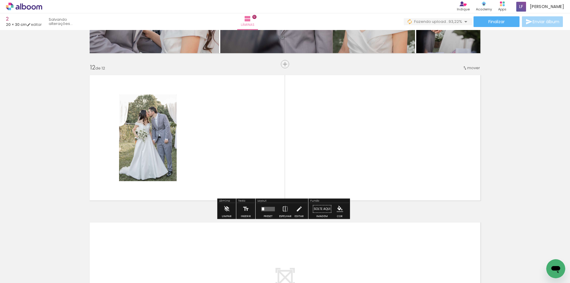
scroll to position [1594, 0]
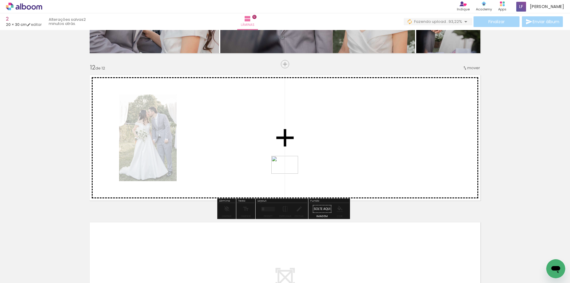
drag, startPoint x: 483, startPoint y: 266, endPoint x: 282, endPoint y: 166, distance: 225.0
click at [282, 166] on quentale-workspace at bounding box center [285, 141] width 570 height 283
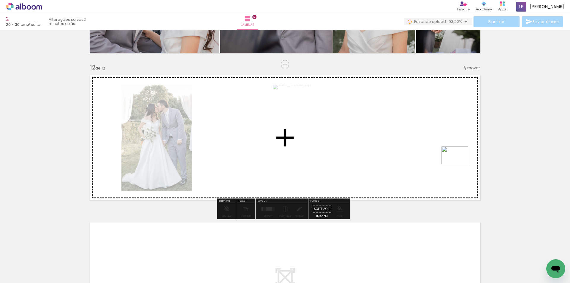
drag, startPoint x: 515, startPoint y: 263, endPoint x: 458, endPoint y: 164, distance: 113.9
click at [459, 164] on quentale-workspace at bounding box center [285, 141] width 570 height 283
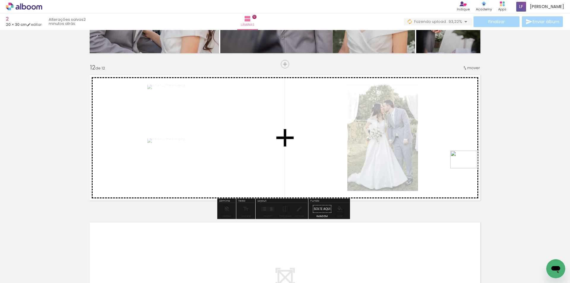
drag, startPoint x: 538, startPoint y: 263, endPoint x: 468, endPoint y: 168, distance: 117.8
click at [468, 168] on quentale-workspace at bounding box center [285, 141] width 570 height 283
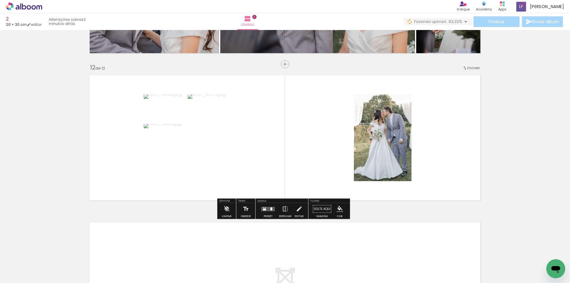
click at [262, 211] on div at bounding box center [268, 209] width 16 height 12
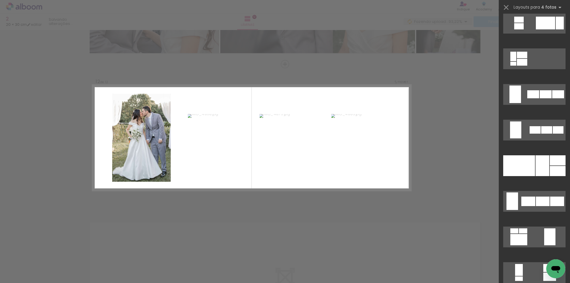
scroll to position [386, 0]
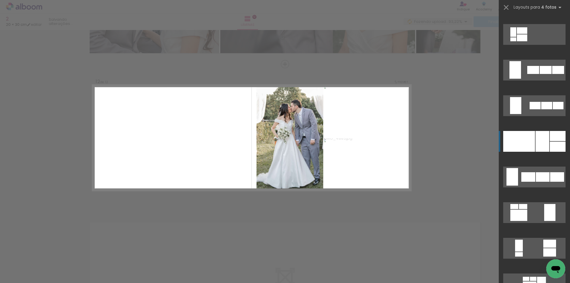
click at [541, 146] on div at bounding box center [542, 141] width 14 height 21
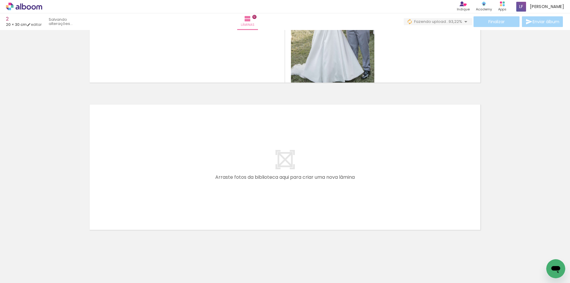
scroll to position [1720, 0]
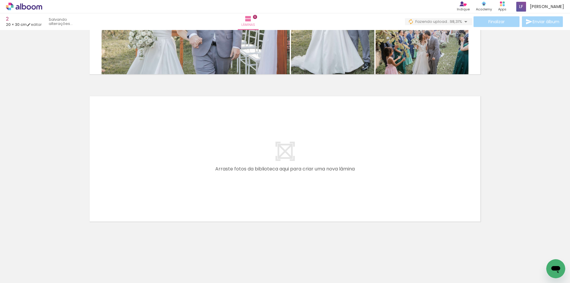
click at [27, 273] on span "Adicionar Fotos" at bounding box center [21, 274] width 18 height 7
click at [0, 0] on input "file" at bounding box center [0, 0] width 0 height 0
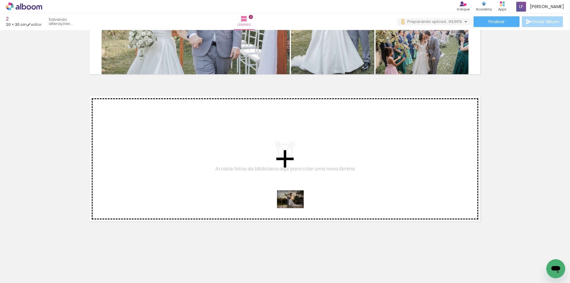
drag, startPoint x: 452, startPoint y: 268, endPoint x: 295, endPoint y: 208, distance: 168.7
click at [295, 208] on quentale-workspace at bounding box center [285, 141] width 570 height 283
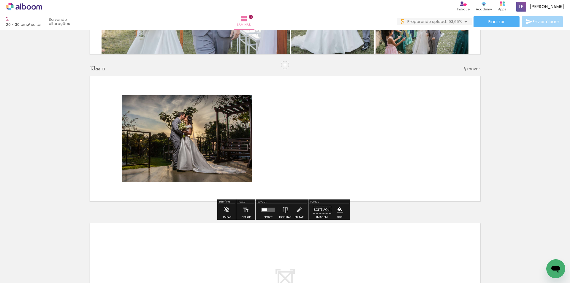
scroll to position [1742, 0]
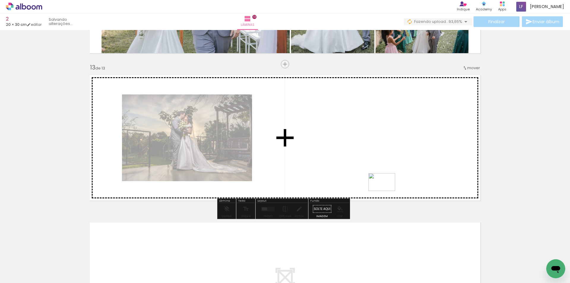
drag, startPoint x: 485, startPoint y: 269, endPoint x: 384, endPoint y: 181, distance: 133.7
click at [384, 181] on quentale-workspace at bounding box center [285, 141] width 570 height 283
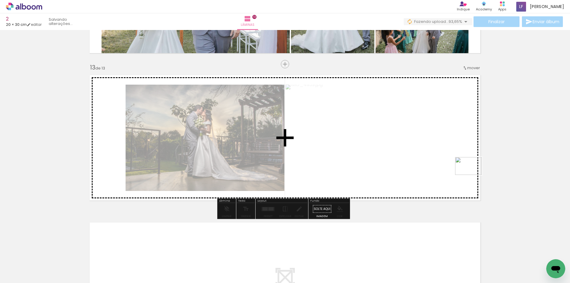
drag, startPoint x: 513, startPoint y: 264, endPoint x: 472, endPoint y: 172, distance: 100.7
click at [472, 172] on quentale-workspace at bounding box center [285, 141] width 570 height 283
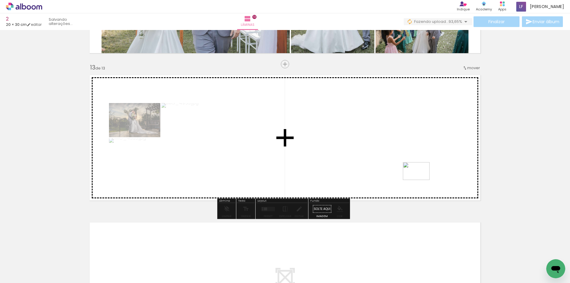
drag, startPoint x: 538, startPoint y: 263, endPoint x: 420, endPoint y: 179, distance: 144.2
click at [420, 179] on quentale-workspace at bounding box center [285, 141] width 570 height 283
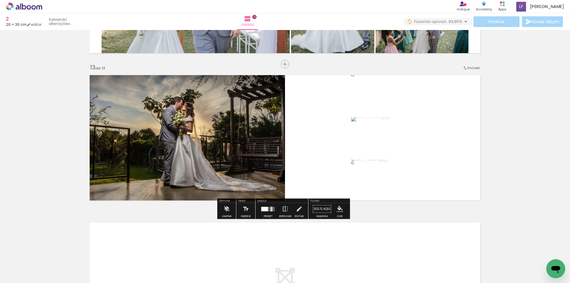
click at [265, 207] on div at bounding box center [264, 208] width 7 height 4
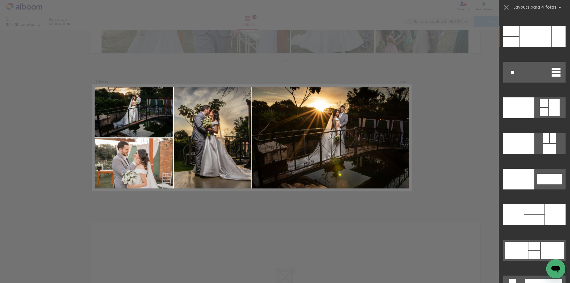
scroll to position [11913, 0]
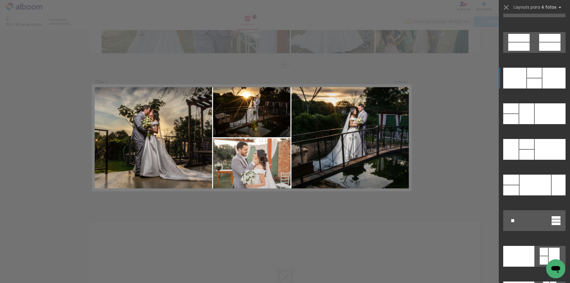
click at [528, 81] on div at bounding box center [534, 83] width 15 height 10
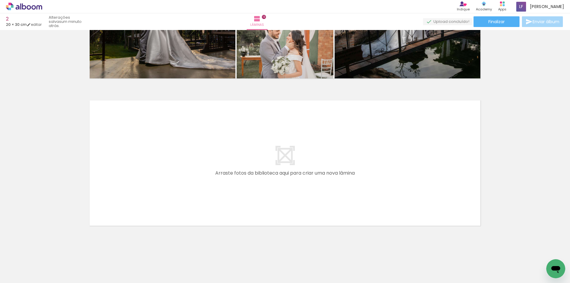
scroll to position [1868, 0]
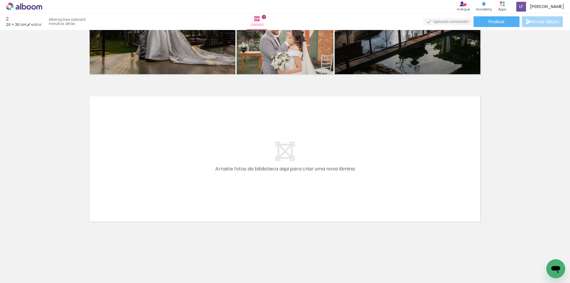
click at [25, 276] on span "Adicionar Fotos" at bounding box center [21, 274] width 18 height 7
click at [0, 0] on input "file" at bounding box center [0, 0] width 0 height 0
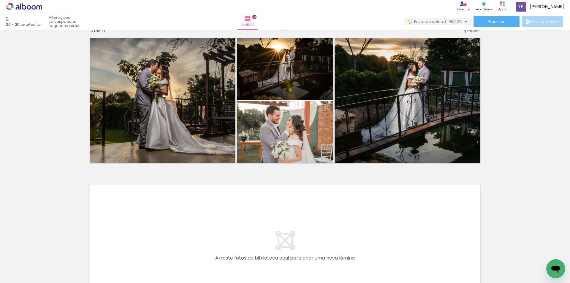
scroll to position [1749, 0]
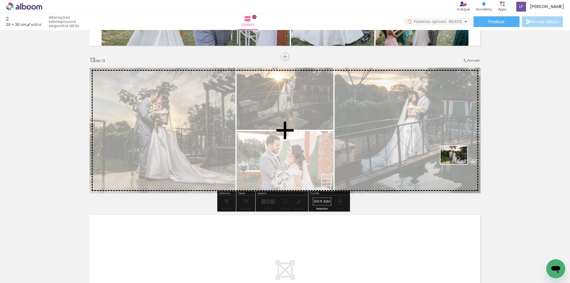
drag, startPoint x: 478, startPoint y: 184, endPoint x: 458, endPoint y: 164, distance: 28.7
click at [458, 164] on quentale-workspace at bounding box center [285, 141] width 570 height 283
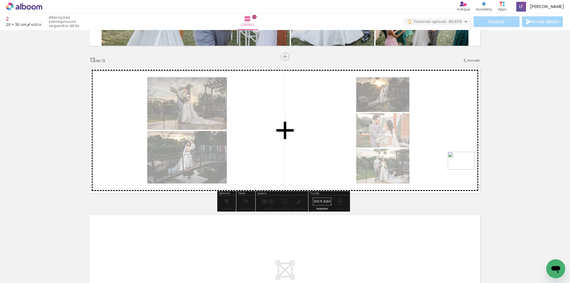
drag, startPoint x: 545, startPoint y: 268, endPoint x: 463, endPoint y: 168, distance: 129.2
click at [463, 168] on quentale-workspace at bounding box center [285, 141] width 570 height 283
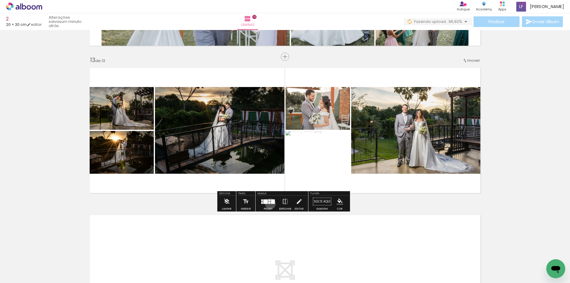
click at [269, 204] on div at bounding box center [268, 202] width 16 height 12
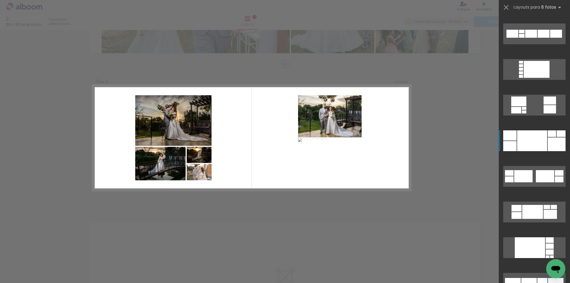
scroll to position [148, 0]
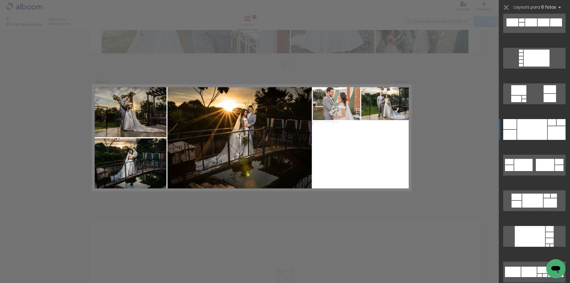
click at [540, 130] on div at bounding box center [532, 129] width 30 height 21
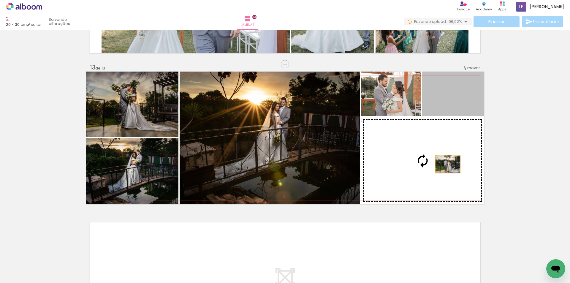
drag, startPoint x: 462, startPoint y: 101, endPoint x: 445, endPoint y: 164, distance: 65.3
click at [0, 0] on slot at bounding box center [0, 0] width 0 height 0
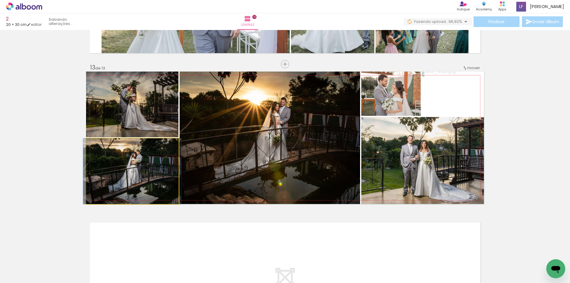
click at [151, 164] on quentale-photo at bounding box center [132, 171] width 92 height 66
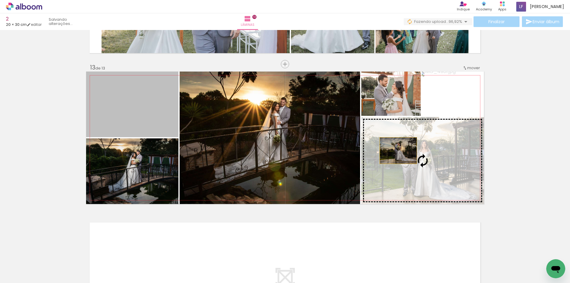
drag, startPoint x: 148, startPoint y: 109, endPoint x: 396, endPoint y: 150, distance: 250.9
click at [0, 0] on slot at bounding box center [0, 0] width 0 height 0
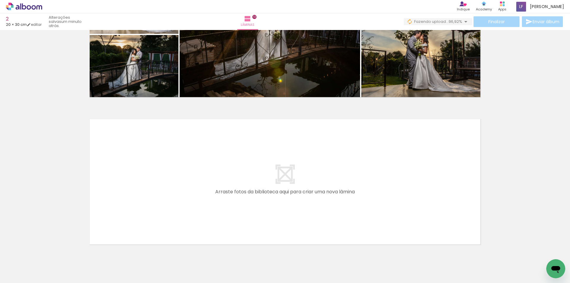
scroll to position [1868, 0]
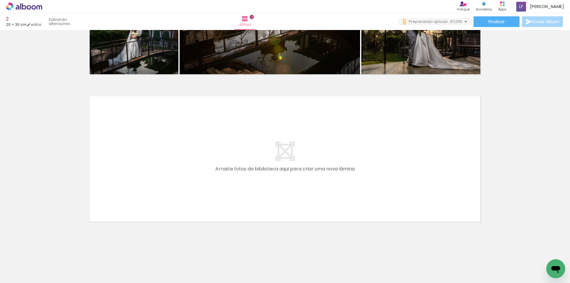
scroll to position [0, 1774]
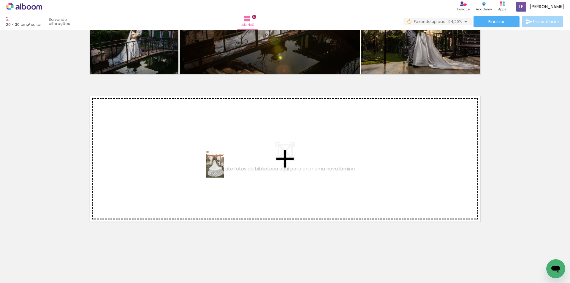
drag, startPoint x: 448, startPoint y: 267, endPoint x: 224, endPoint y: 169, distance: 244.7
click at [224, 169] on quentale-workspace at bounding box center [285, 141] width 570 height 283
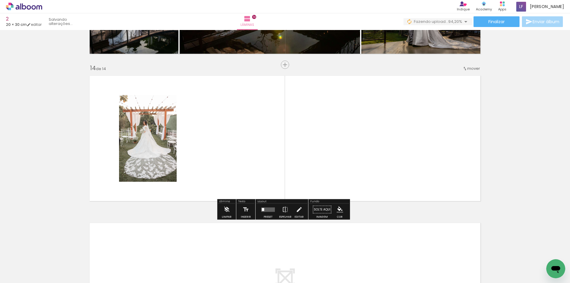
scroll to position [1889, 0]
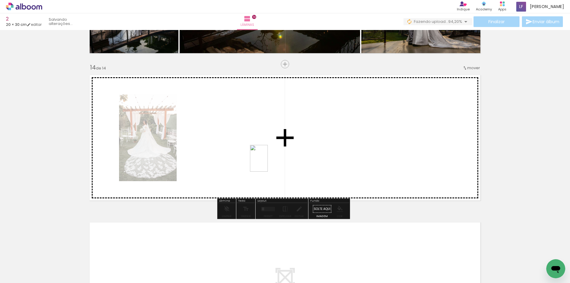
drag, startPoint x: 473, startPoint y: 265, endPoint x: 198, endPoint y: 134, distance: 304.0
click at [198, 134] on quentale-workspace at bounding box center [285, 141] width 570 height 283
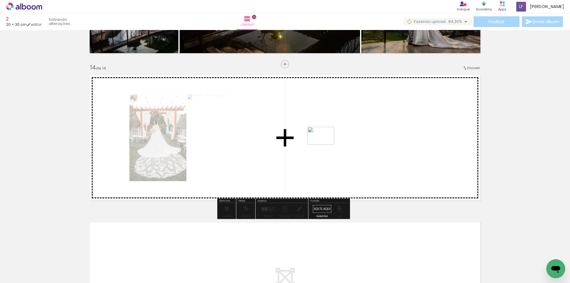
drag, startPoint x: 512, startPoint y: 260, endPoint x: 325, endPoint y: 144, distance: 220.1
click at [325, 144] on quentale-workspace at bounding box center [285, 141] width 570 height 283
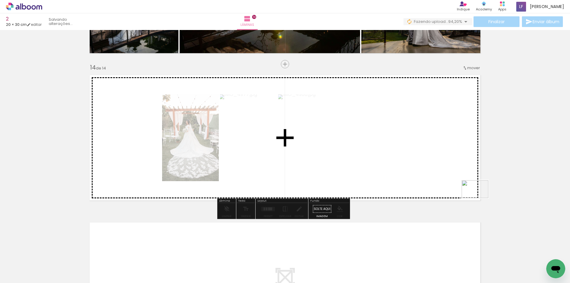
drag, startPoint x: 542, startPoint y: 262, endPoint x: 465, endPoint y: 186, distance: 107.8
click at [465, 186] on quentale-workspace at bounding box center [285, 141] width 570 height 283
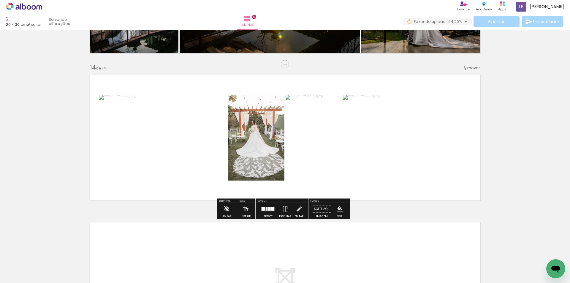
click at [270, 209] on div at bounding box center [272, 209] width 4 height 4
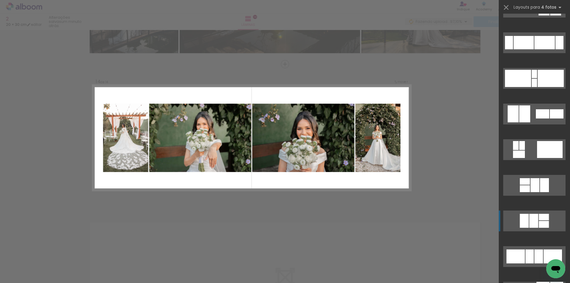
scroll to position [178, 0]
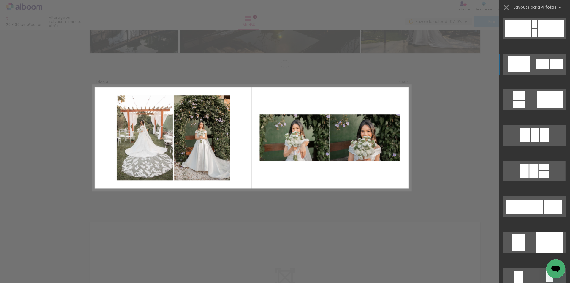
click at [544, 69] on quentale-layouter at bounding box center [534, 64] width 62 height 21
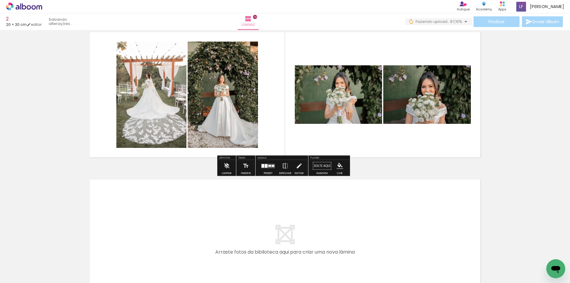
scroll to position [2015, 0]
